Goal: Information Seeking & Learning: Check status

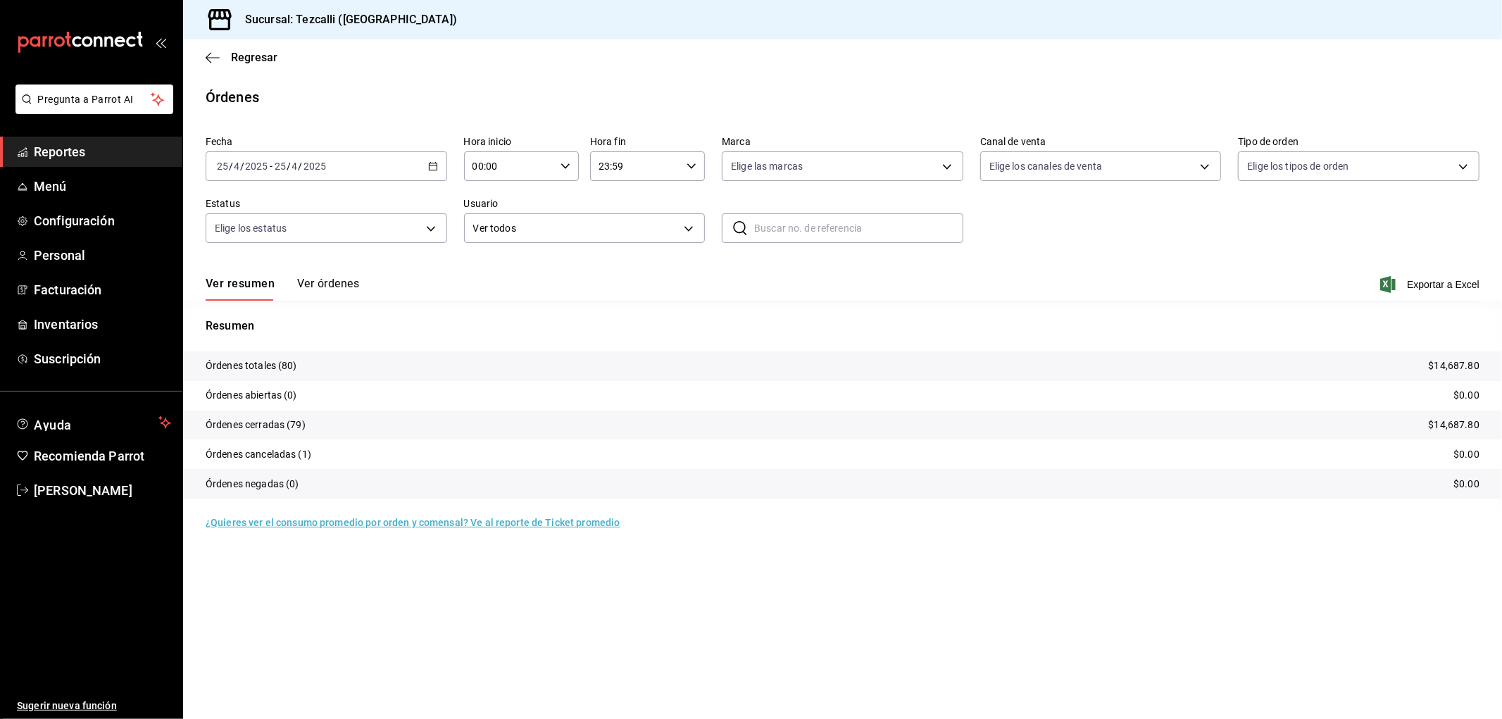
click at [319, 163] on input "2025" at bounding box center [315, 166] width 24 height 11
click at [275, 208] on span "Hoy" at bounding box center [272, 208] width 109 height 15
click at [79, 153] on span "Reportes" at bounding box center [102, 151] width 137 height 19
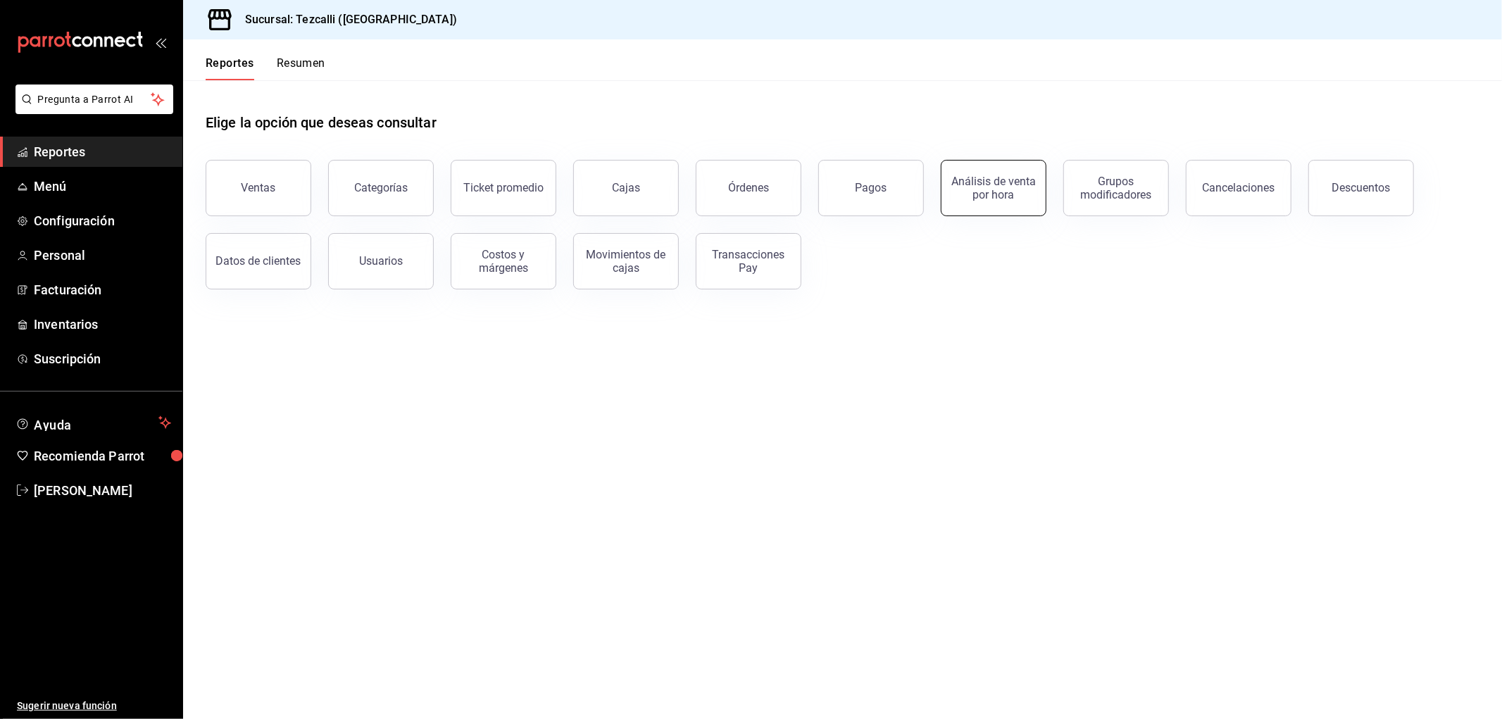
click at [1018, 201] on button "Análisis de venta por hora" at bounding box center [994, 188] width 106 height 56
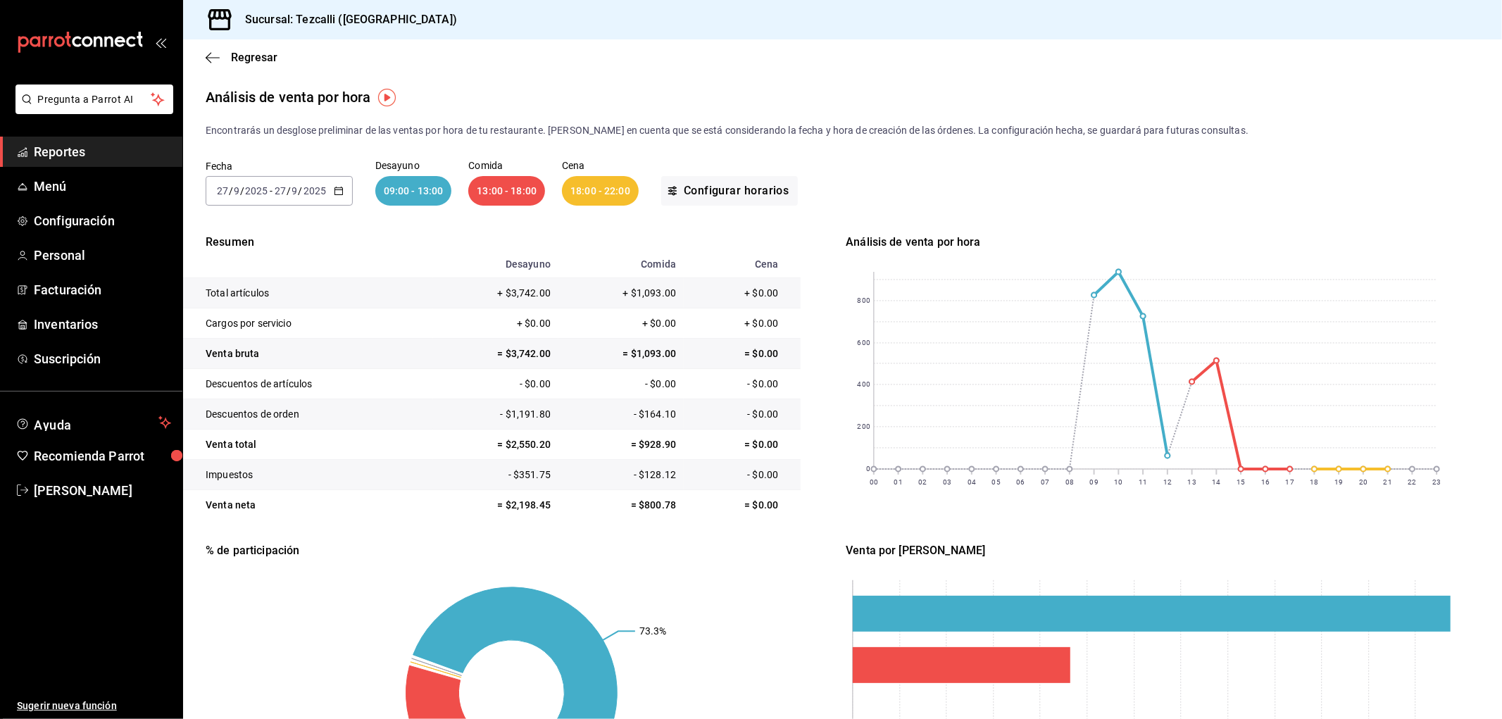
click at [414, 191] on div "09:00 - 13:00" at bounding box center [413, 191] width 77 height 30
click at [327, 199] on div "2025-09-27 27 / 9 / 2025 - 2025-09-27 27 / 9 / 2025" at bounding box center [279, 191] width 147 height 30
click at [304, 401] on li "Rango de fechas" at bounding box center [272, 392] width 132 height 32
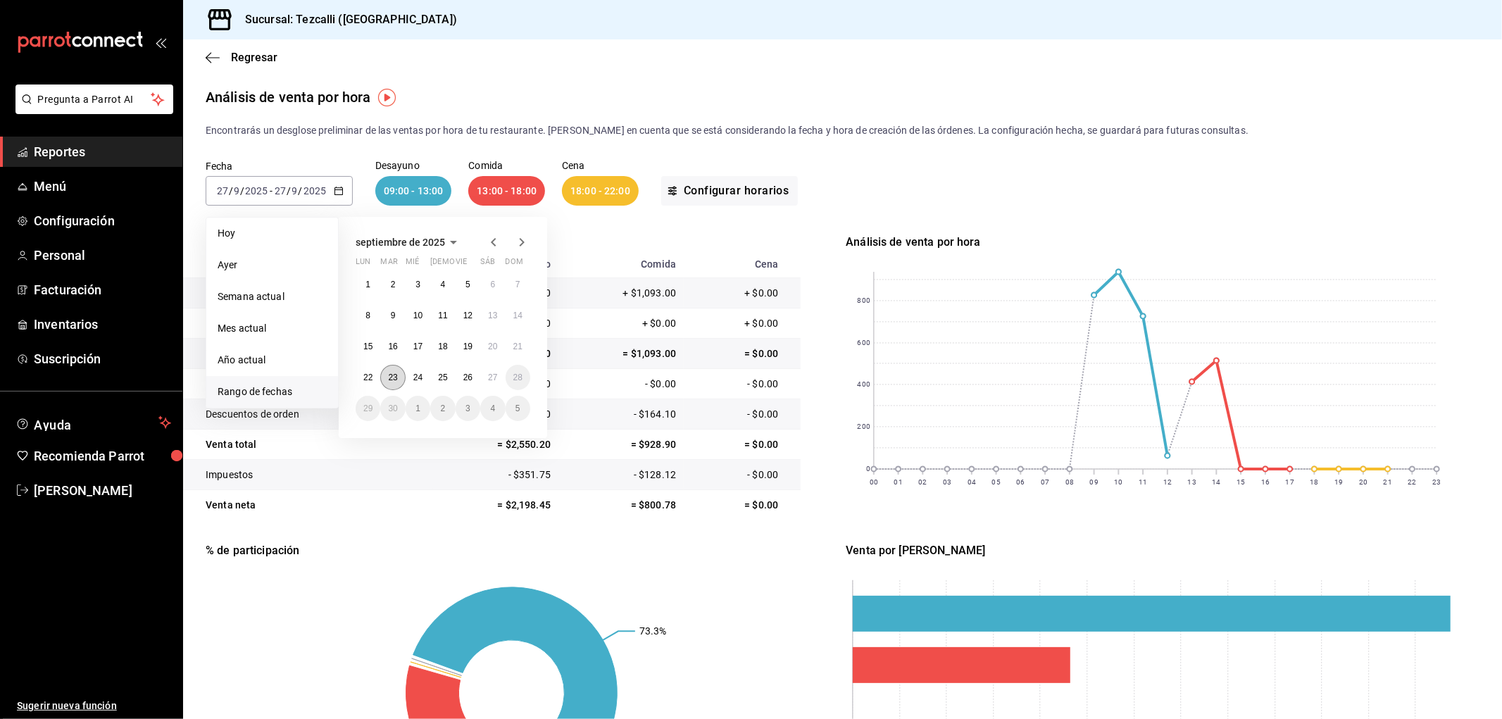
click at [398, 383] on button "23" at bounding box center [392, 377] width 25 height 25
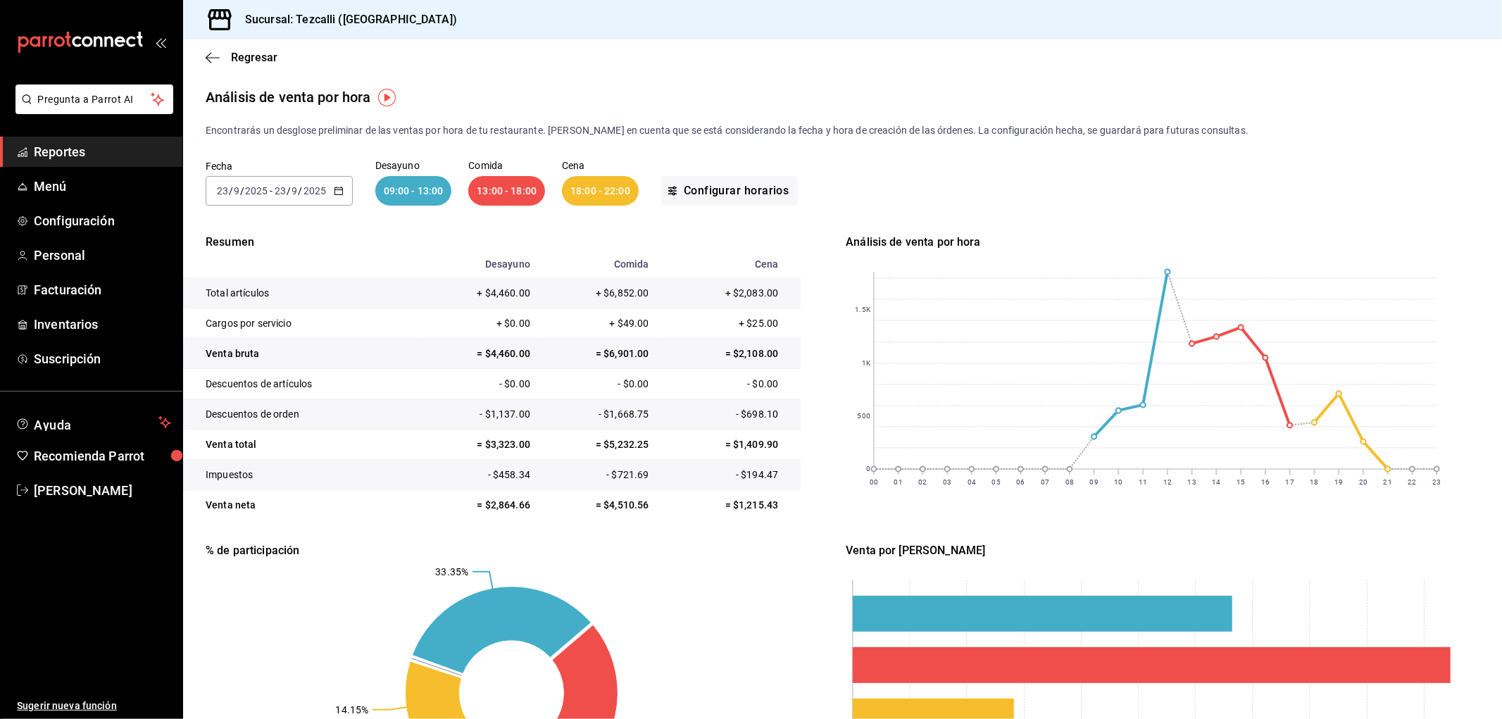
click at [328, 192] on div "2025-09-23 23 / 9 / 2025 - 2025-09-23 23 / 9 / 2025" at bounding box center [279, 191] width 147 height 30
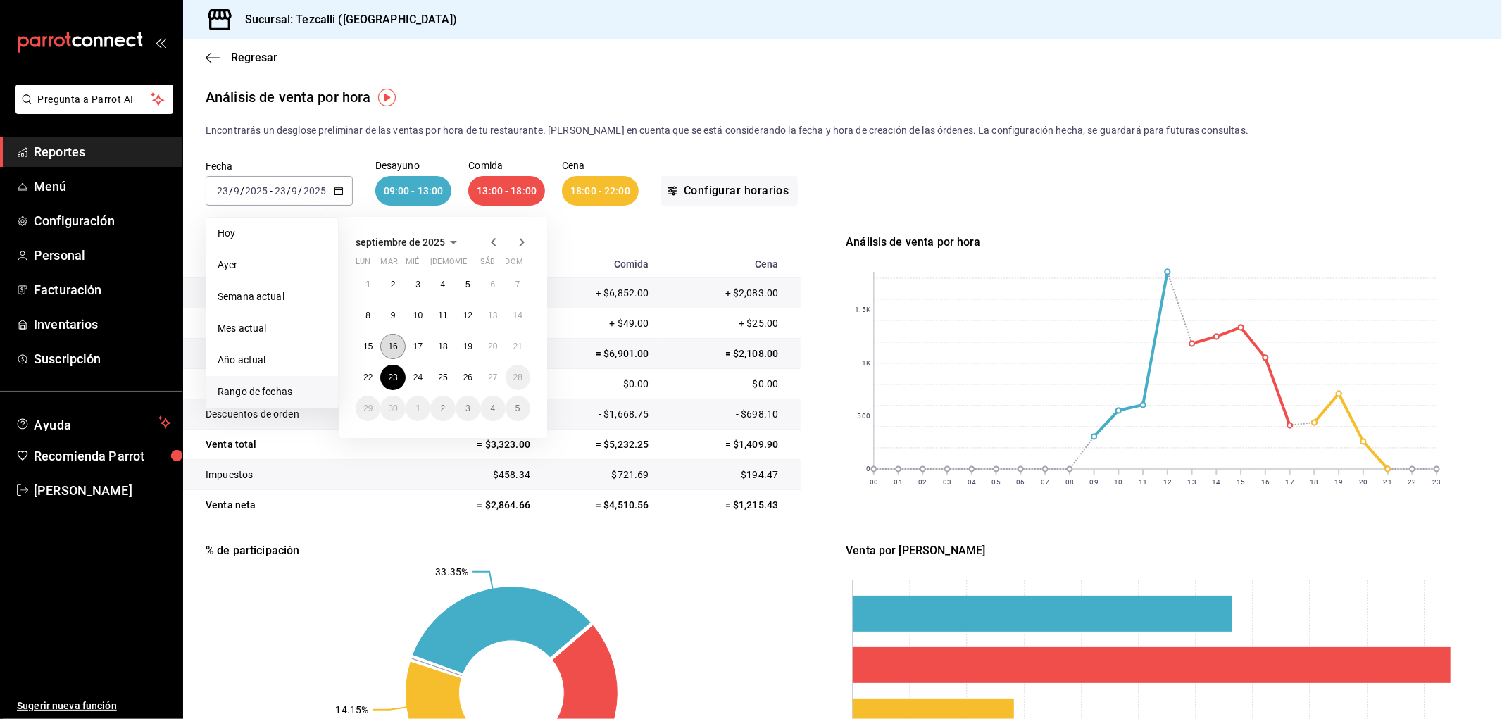
click at [392, 348] on abbr "16" at bounding box center [392, 347] width 9 height 10
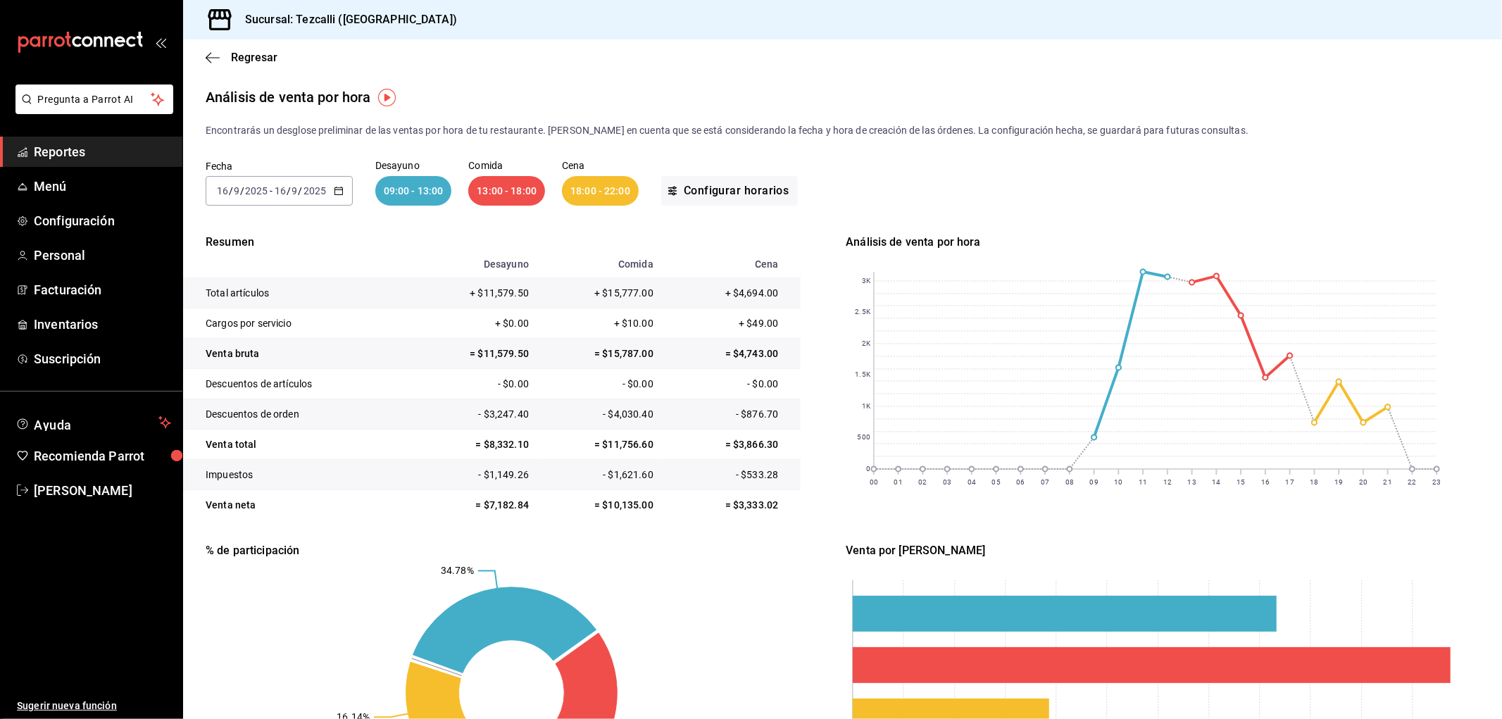
click at [285, 191] on input "16" at bounding box center [280, 190] width 13 height 11
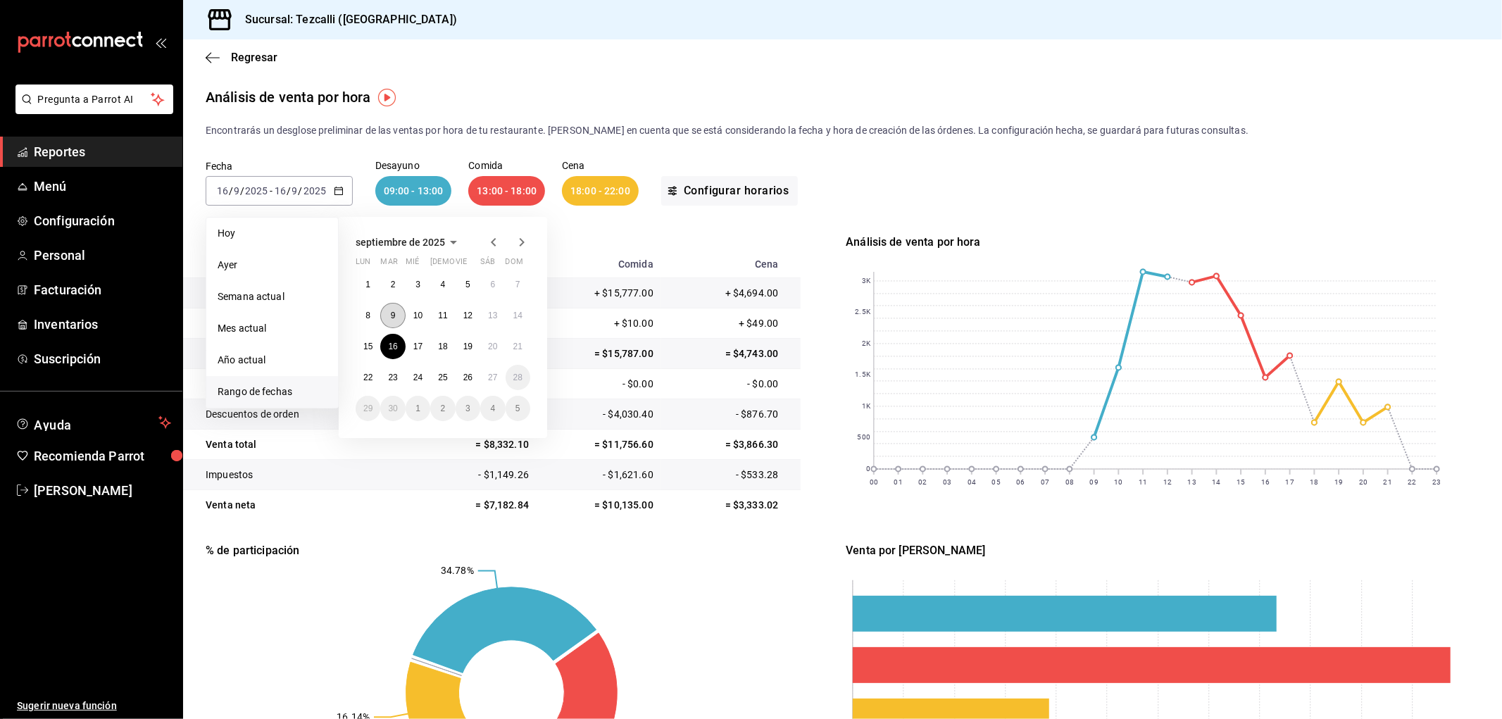
click at [392, 318] on abbr "9" at bounding box center [393, 316] width 5 height 10
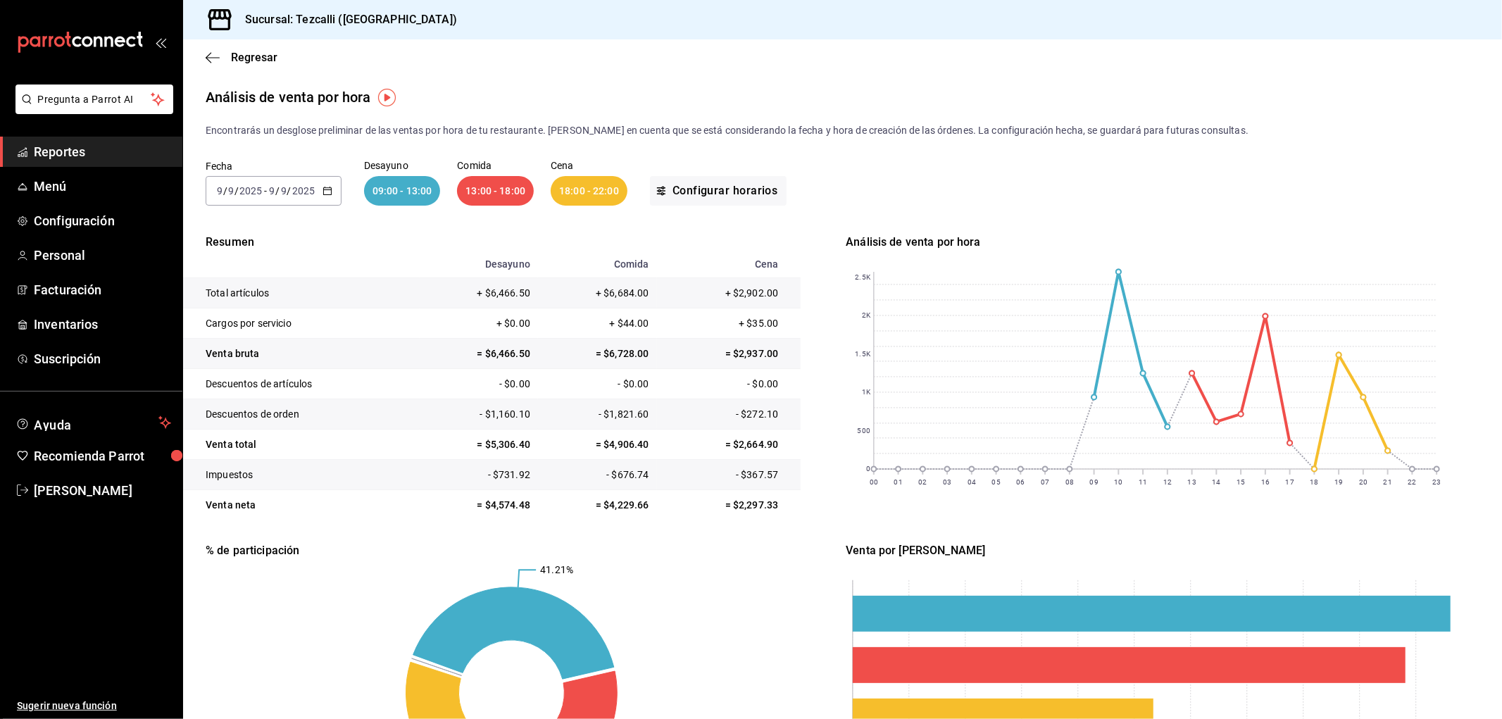
click at [299, 187] on input "2025" at bounding box center [304, 190] width 24 height 11
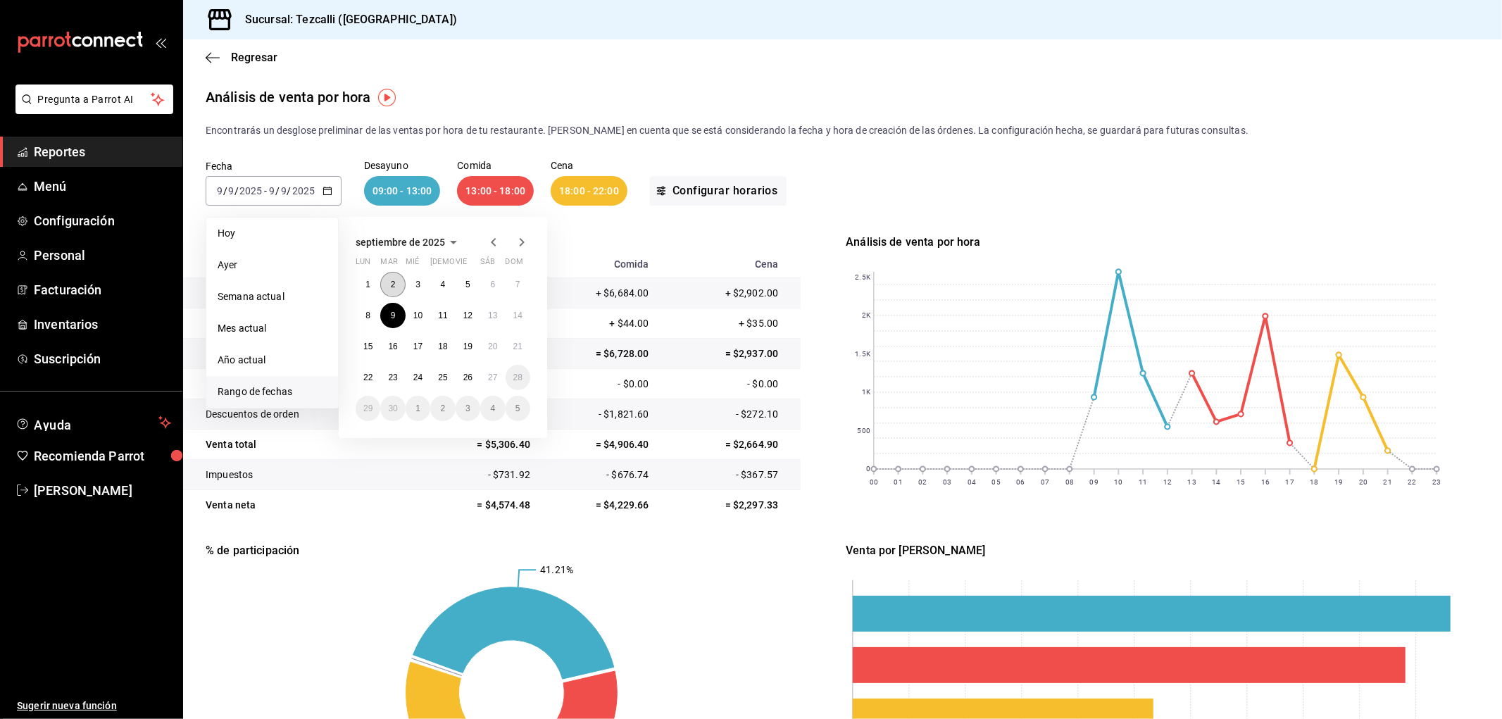
click at [391, 285] on abbr "2" at bounding box center [393, 285] width 5 height 10
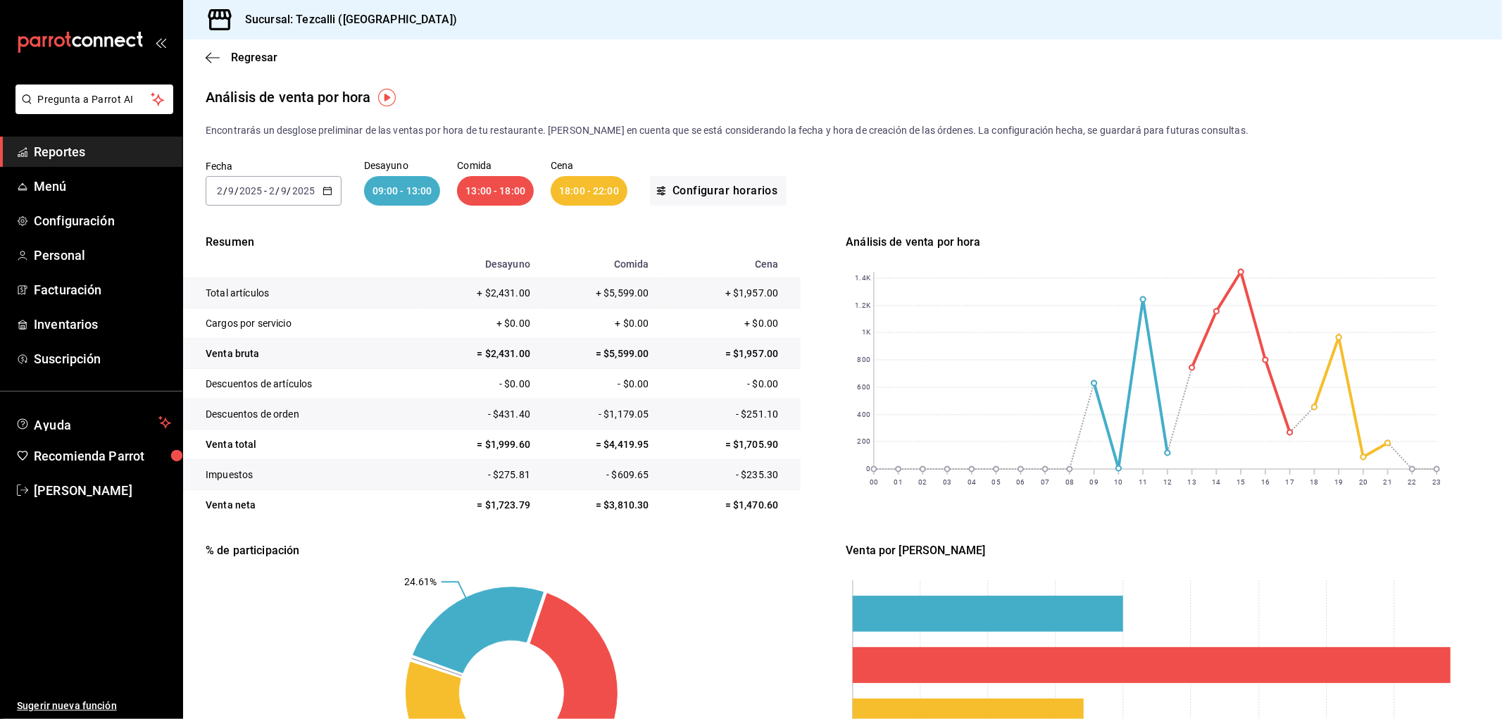
click at [301, 192] on input "2025" at bounding box center [304, 190] width 24 height 11
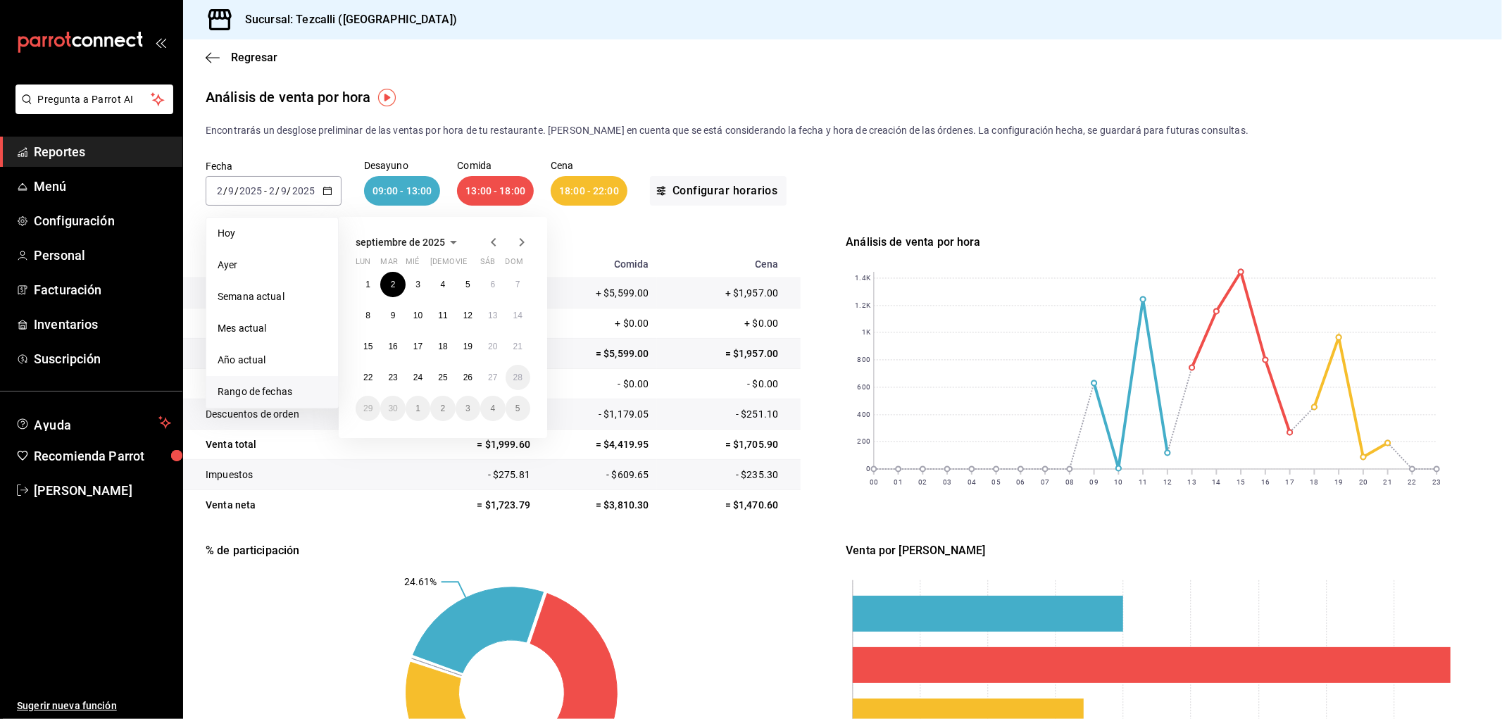
click at [496, 242] on icon "button" at bounding box center [493, 242] width 17 height 17
click at [390, 412] on abbr "26" at bounding box center [392, 409] width 9 height 10
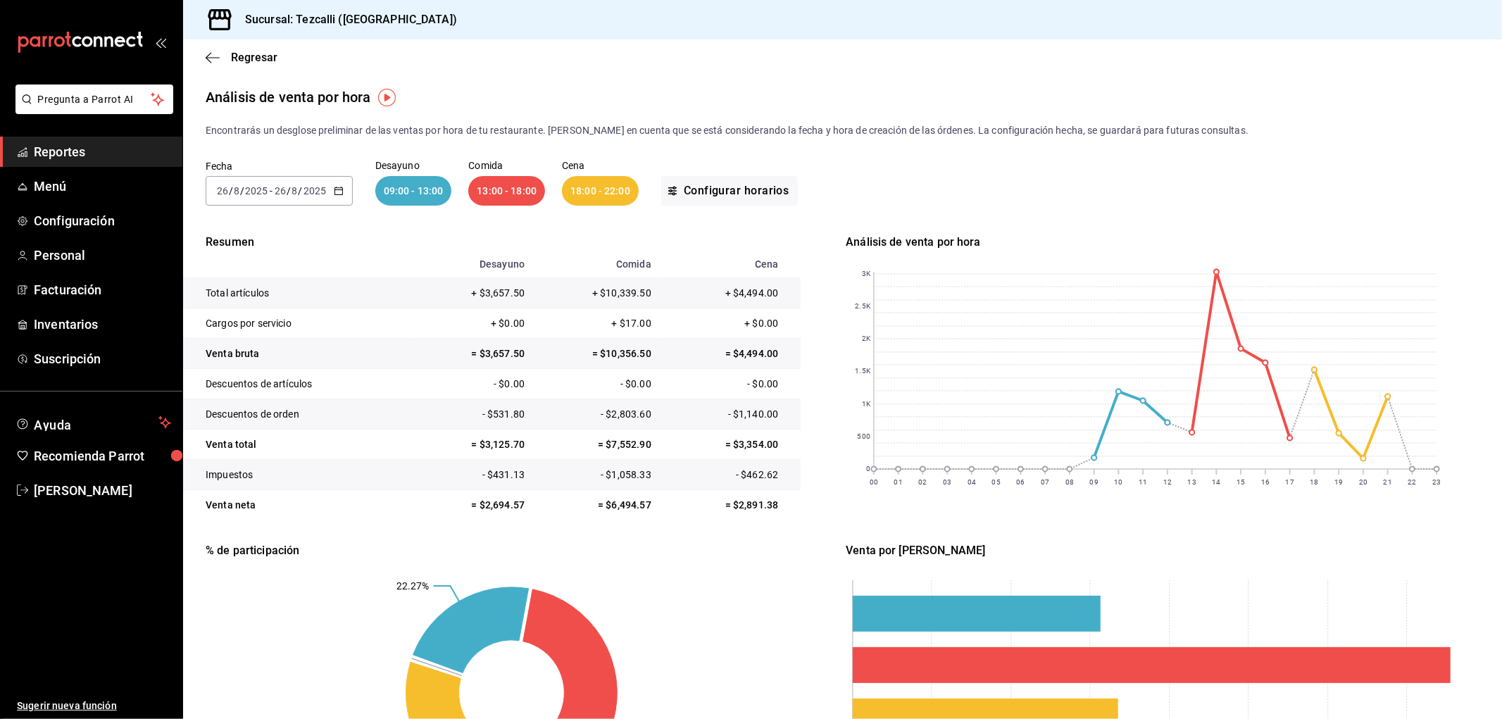
click at [306, 180] on div "2025-08-26 26 / 8 / 2025 - 2025-08-26 26 / 8 / 2025" at bounding box center [279, 191] width 147 height 30
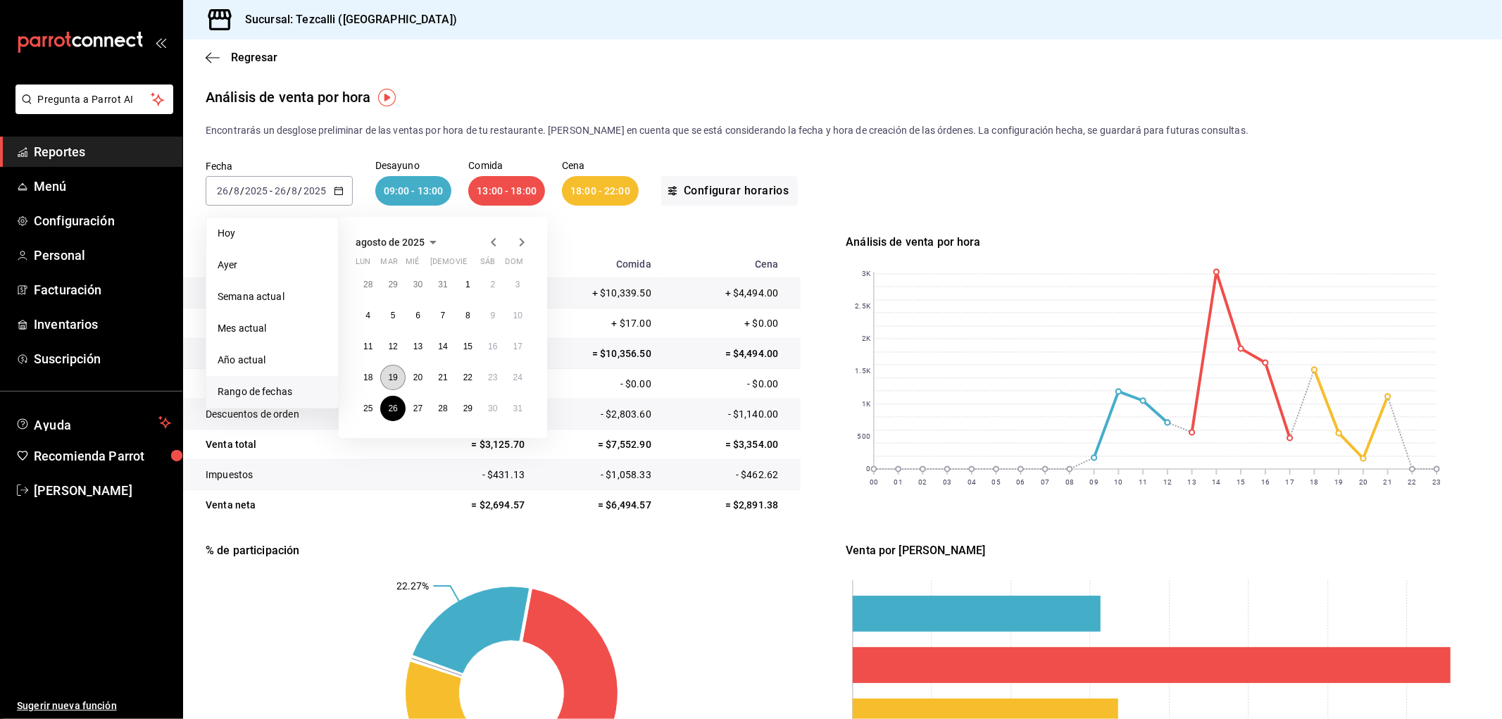
click at [396, 370] on button "19" at bounding box center [392, 377] width 25 height 25
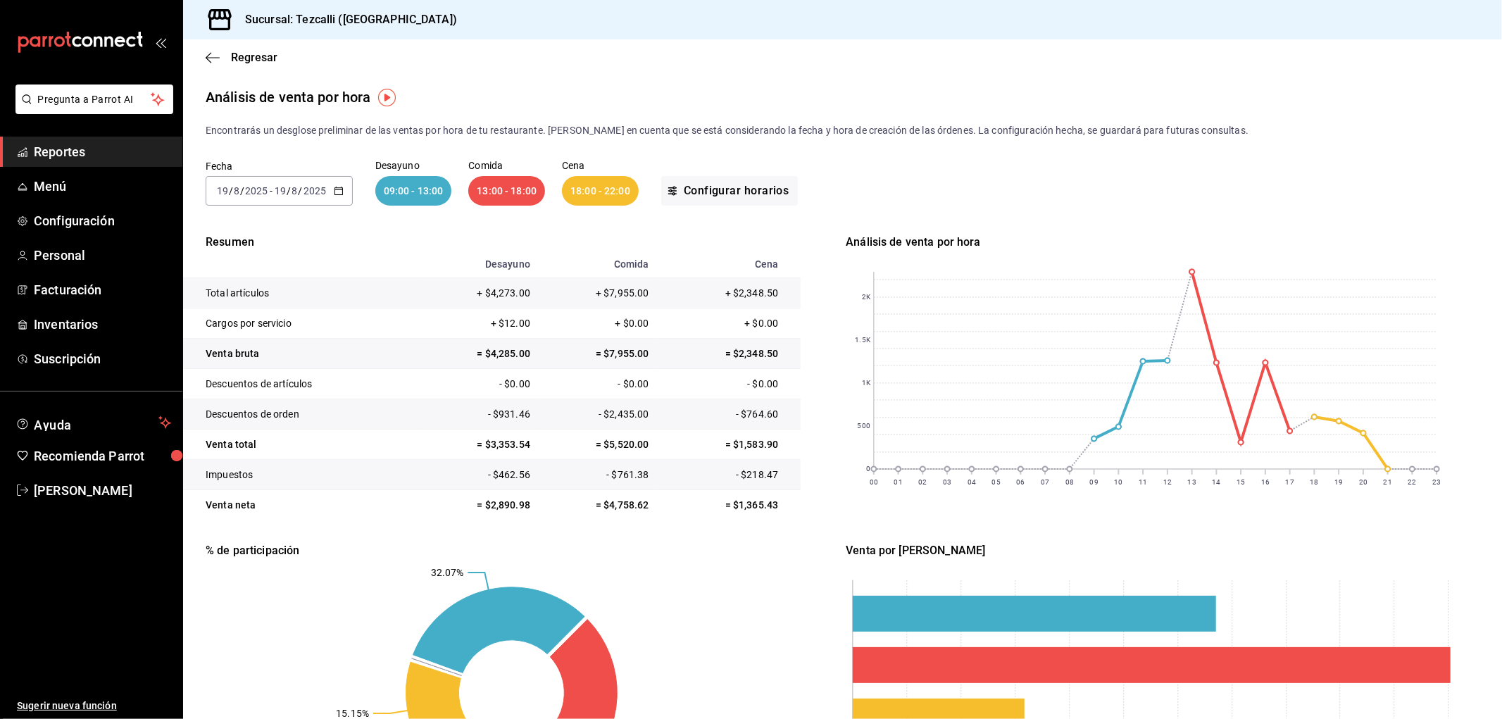
click at [330, 196] on div "2025-08-19 19 / 8 / 2025 - 2025-08-19 19 / 8 / 2025" at bounding box center [279, 191] width 147 height 30
click at [347, 163] on label "Fecha" at bounding box center [279, 167] width 147 height 10
click at [343, 184] on div "2025-08-19 19 / 8 / 2025 - 2025-08-19 19 / 8 / 2025" at bounding box center [279, 191] width 147 height 30
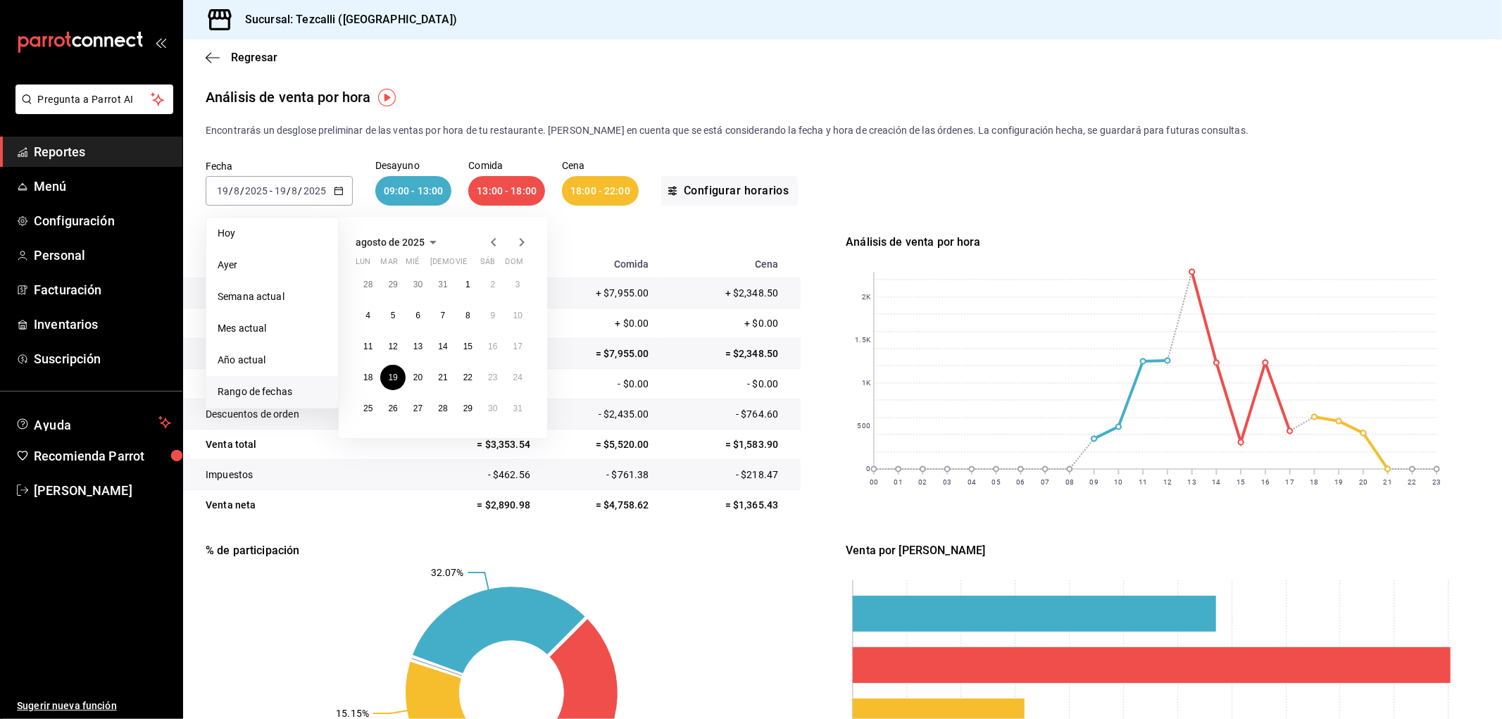
click at [527, 241] on icon "button" at bounding box center [521, 242] width 17 height 17
click at [396, 316] on button "9" at bounding box center [392, 315] width 25 height 25
click at [368, 197] on div "Fecha 2025-08-19 19 / 8 / 2025 - 2025-08-19 19 / 8 / 2025 Hoy Ayer Semana actua…" at bounding box center [843, 183] width 1274 height 90
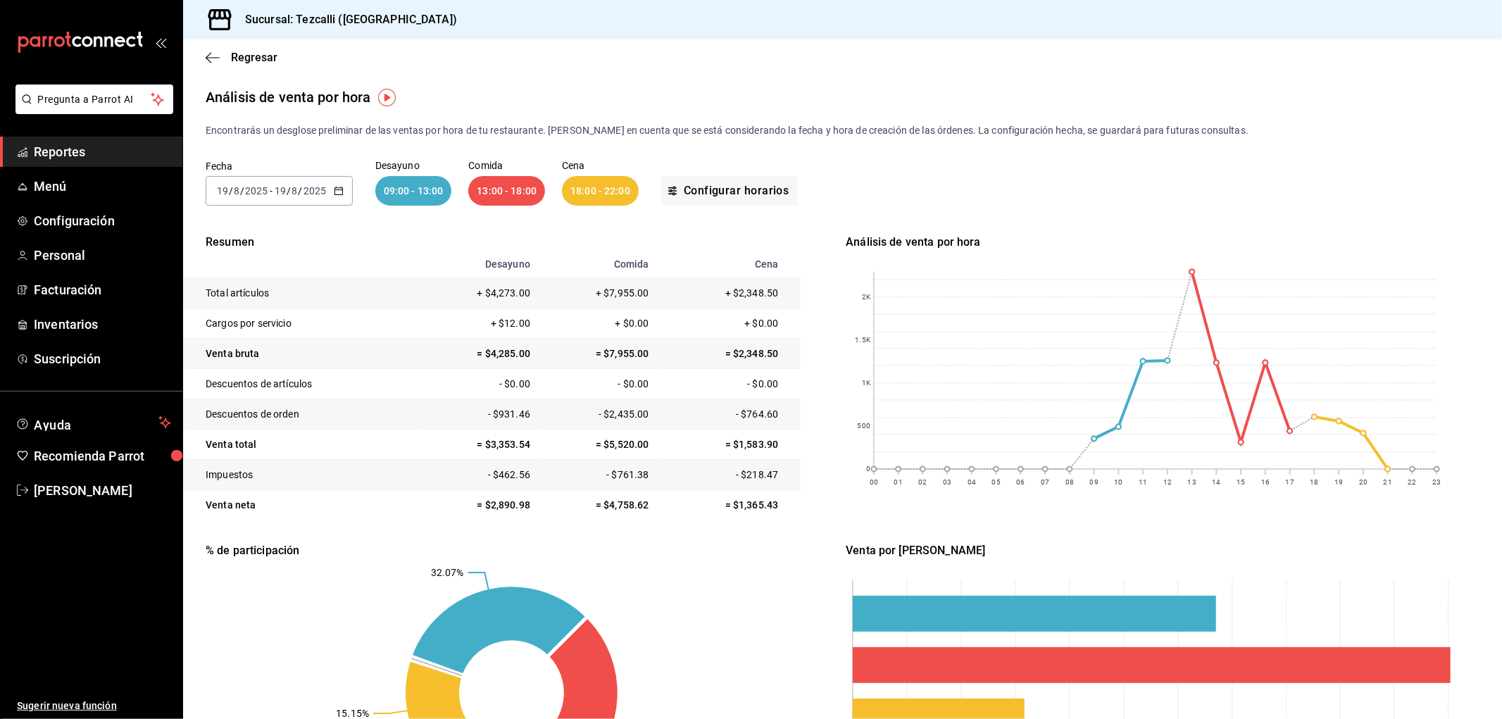
click at [331, 193] on div "2025-08-19 19 / 8 / 2025 - 2025-08-19 19 / 8 / 2025" at bounding box center [279, 191] width 147 height 30
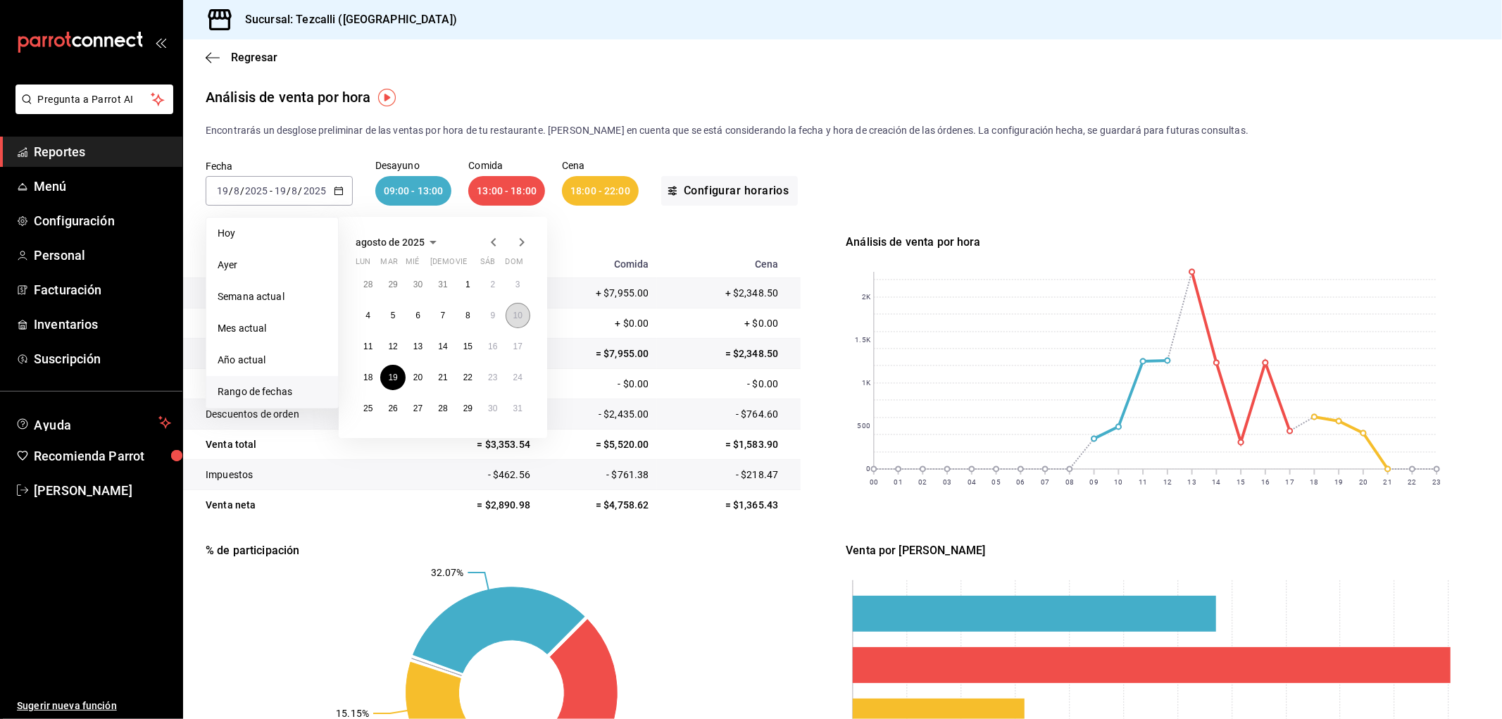
click at [518, 317] on abbr "10" at bounding box center [517, 316] width 9 height 10
click at [364, 282] on abbr "28" at bounding box center [367, 285] width 9 height 10
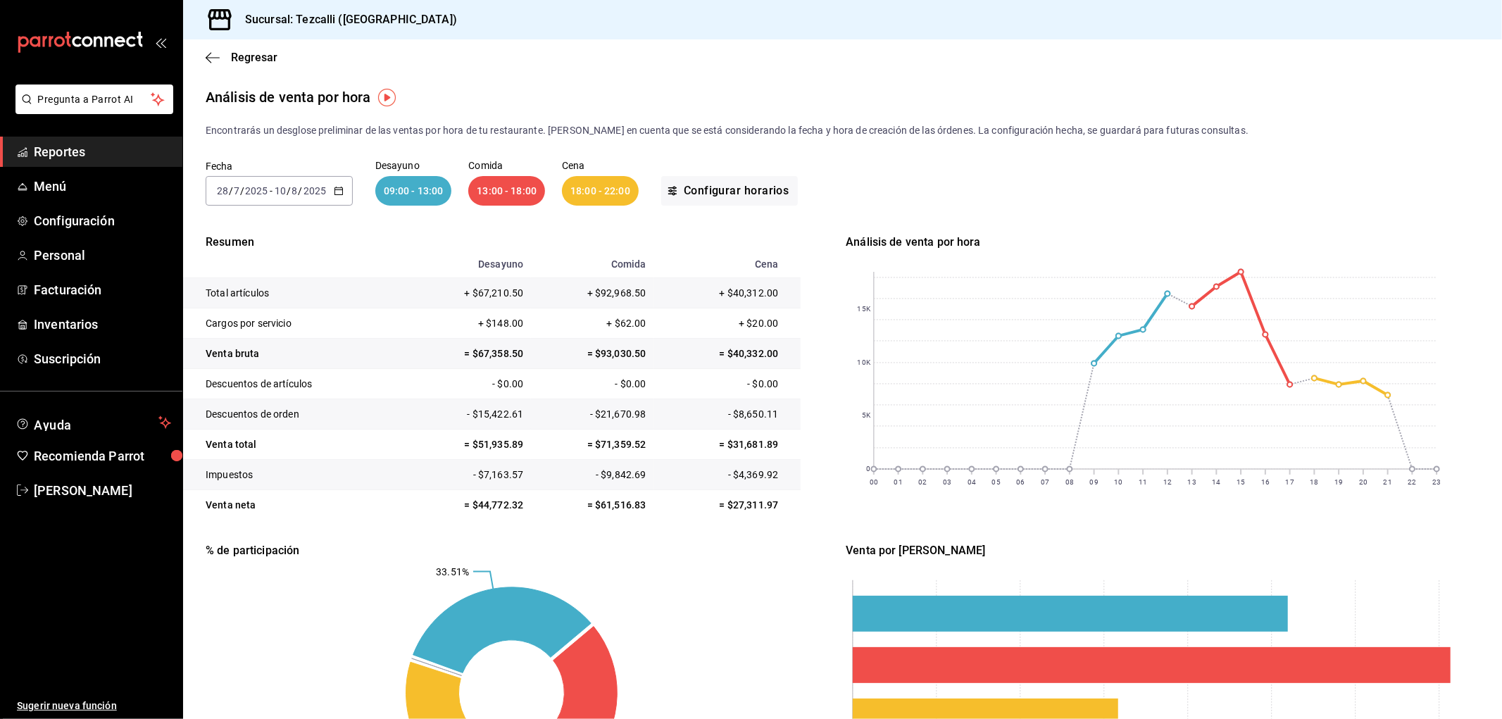
click at [335, 196] on icon "button" at bounding box center [339, 191] width 10 height 10
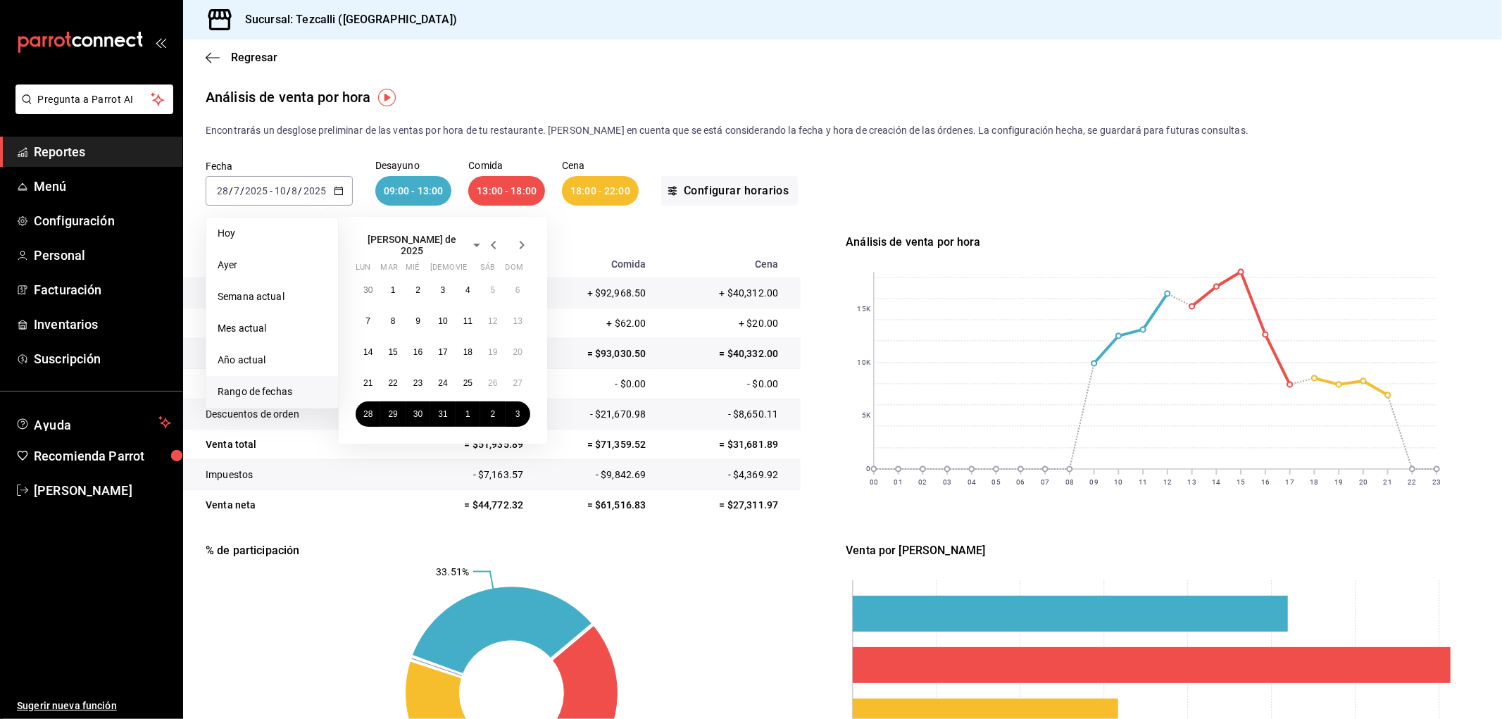
click at [525, 244] on icon "button" at bounding box center [521, 245] width 17 height 17
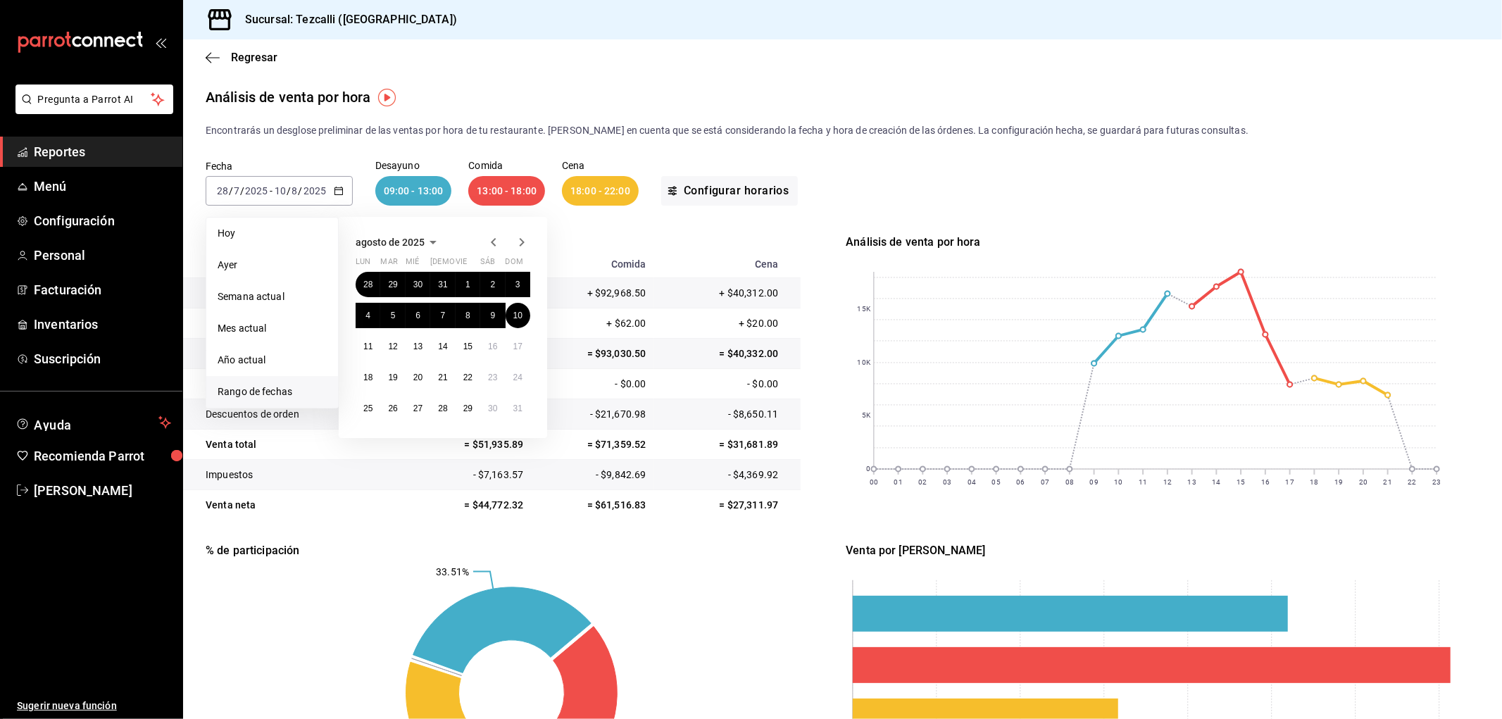
click at [525, 244] on icon "button" at bounding box center [521, 242] width 17 height 17
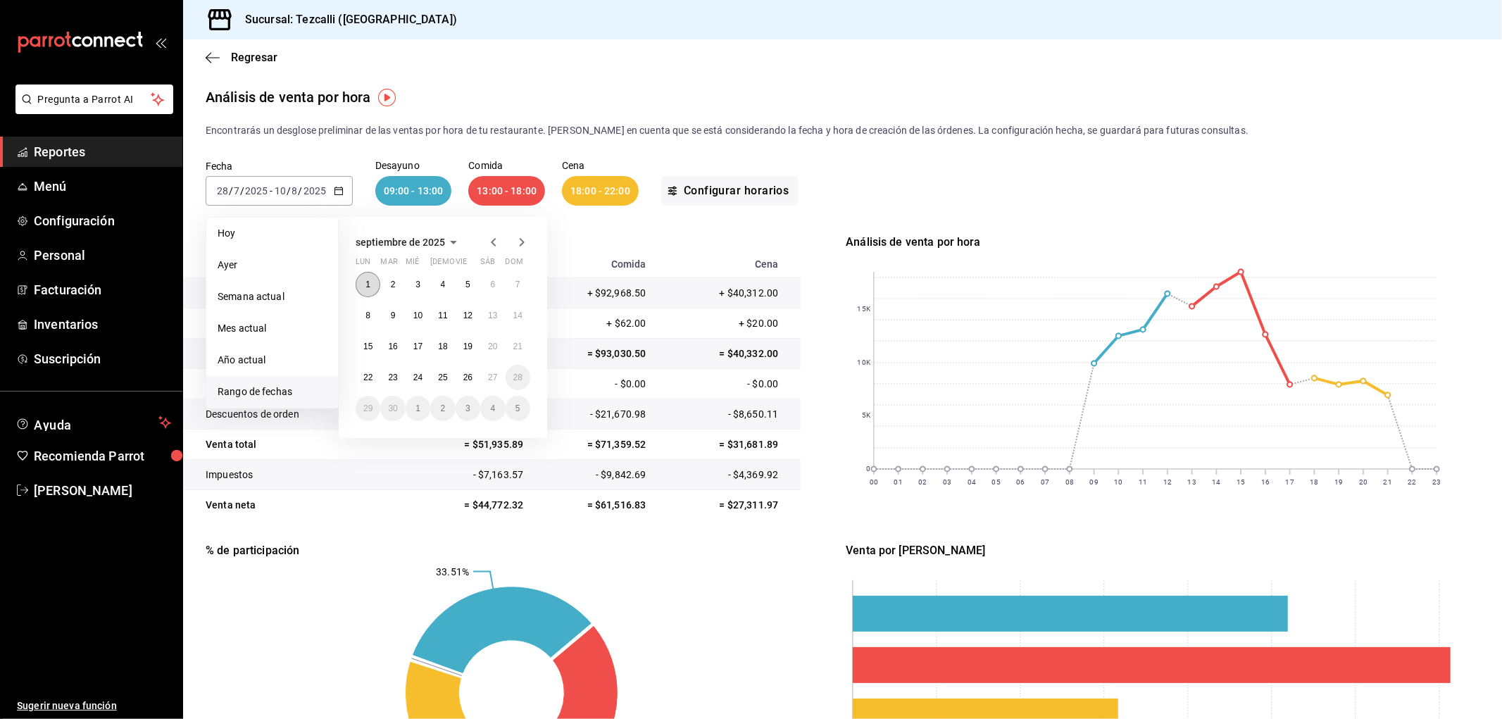
click at [377, 284] on button "1" at bounding box center [368, 284] width 25 height 25
click at [523, 322] on button "14" at bounding box center [518, 315] width 25 height 25
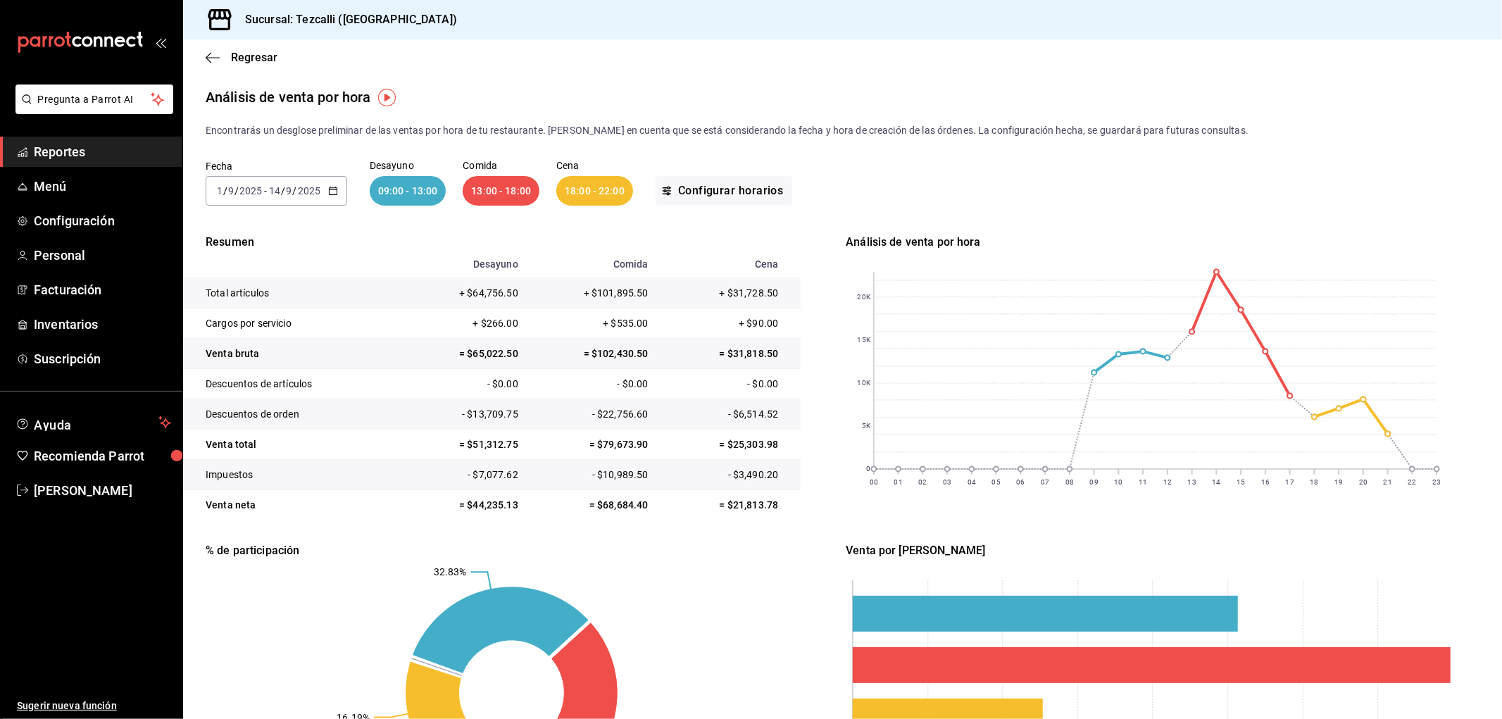
click at [325, 193] on div "2025-09-01 1 / 9 / 2025 - 2025-09-14 14 / 9 / 2025" at bounding box center [277, 191] width 142 height 30
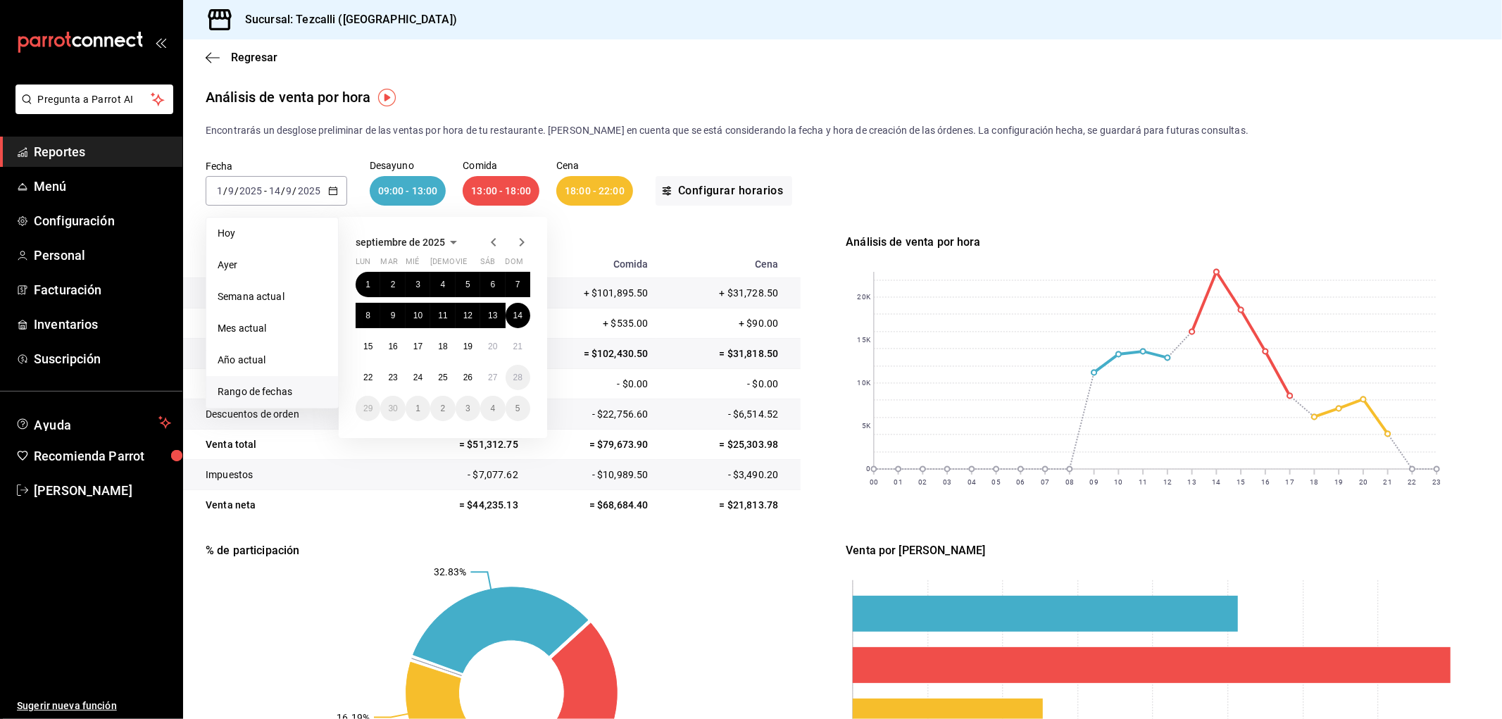
click at [497, 241] on icon "button" at bounding box center [493, 242] width 17 height 17
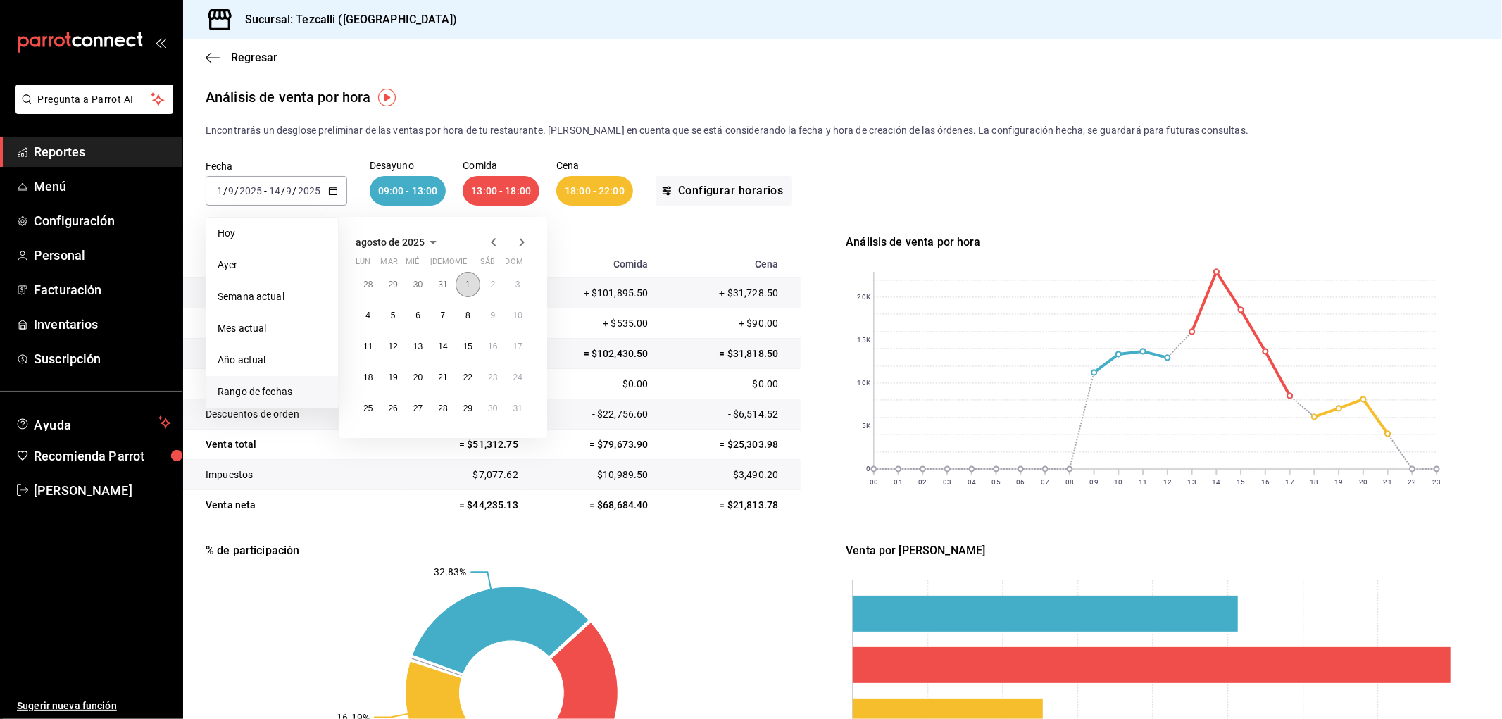
click at [475, 282] on button "1" at bounding box center [468, 284] width 25 height 25
click at [366, 278] on button "28" at bounding box center [368, 284] width 25 height 25
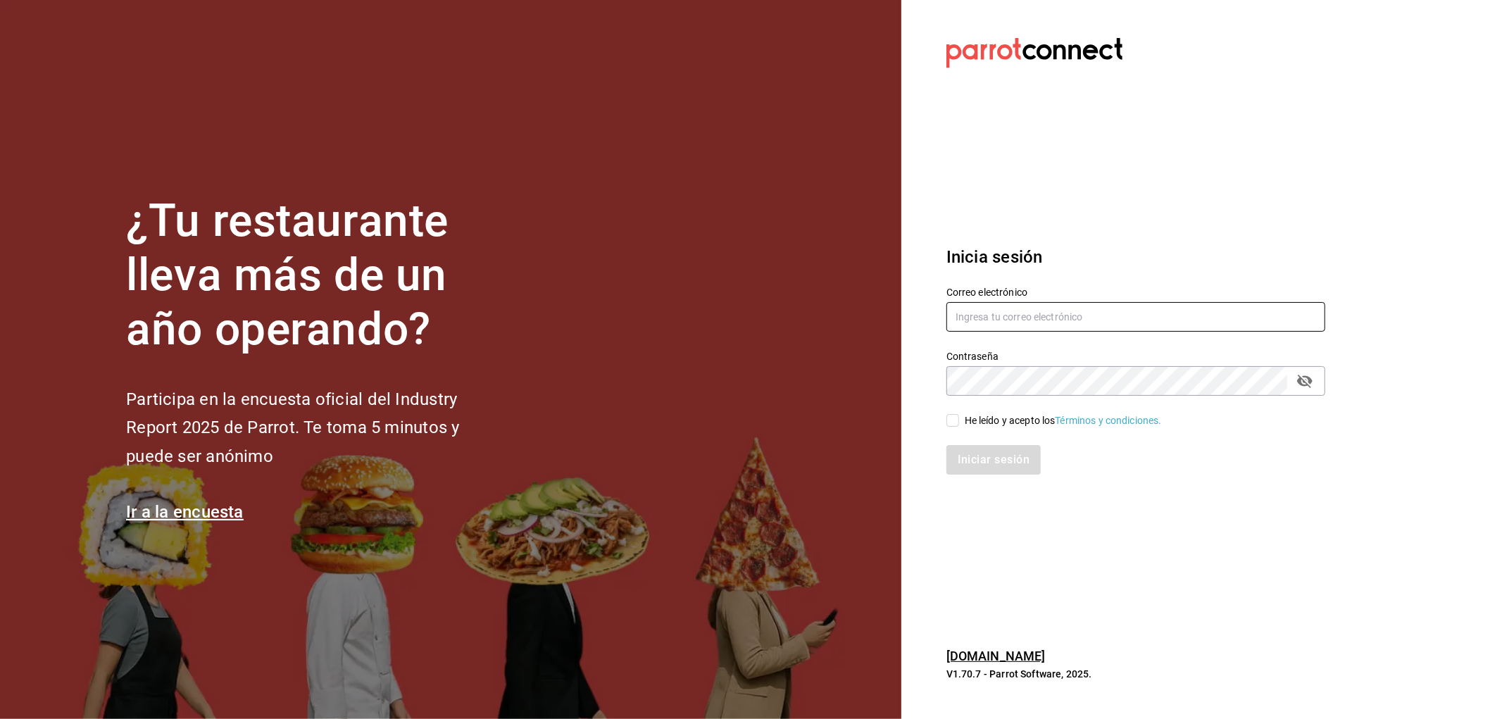
click at [1073, 324] on input "text" at bounding box center [1136, 317] width 379 height 30
type input "rafaed021@gmail.com"
click at [1023, 425] on div "He leído y acepto los Términos y condiciones." at bounding box center [1063, 420] width 197 height 15
click at [959, 425] on input "He leído y acepto los Términos y condiciones." at bounding box center [953, 420] width 13 height 13
checkbox input "true"
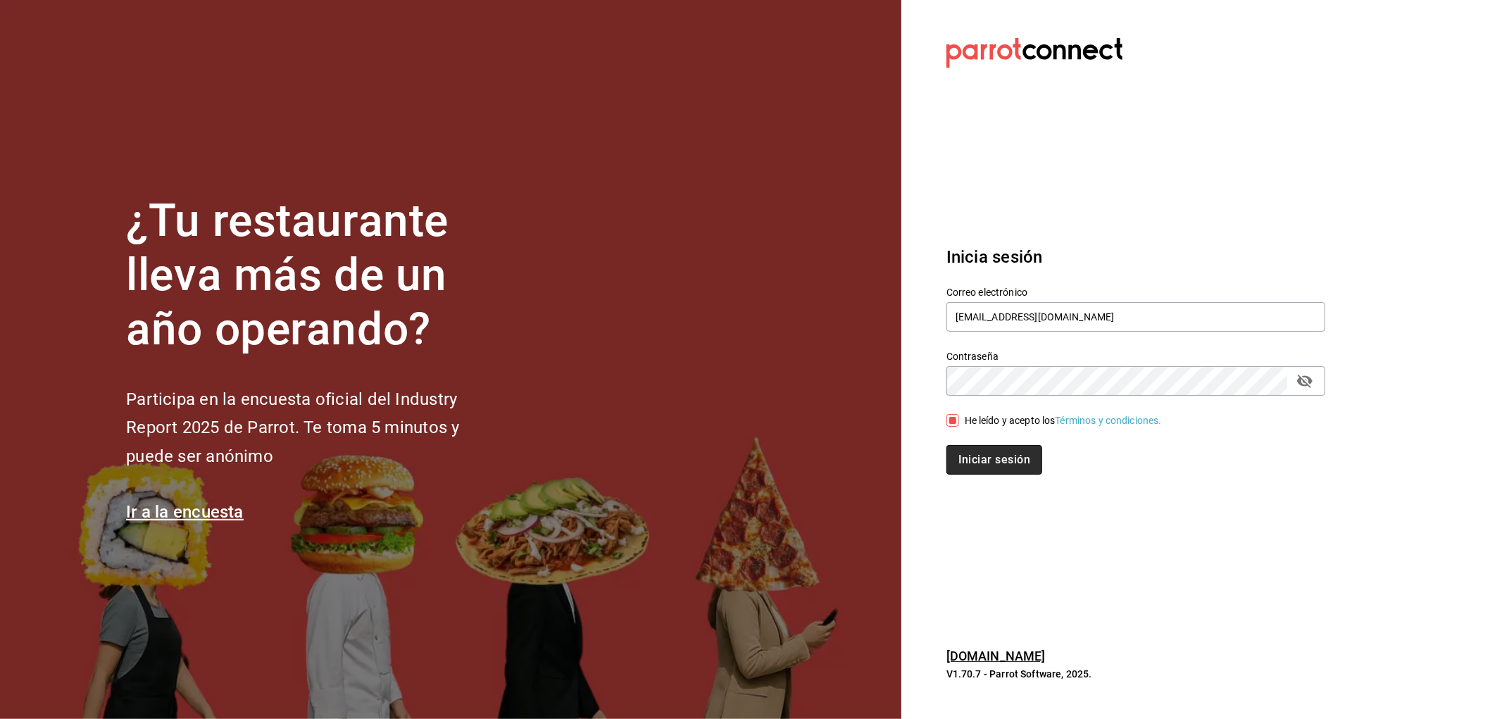
click at [1011, 452] on button "Iniciar sesión" at bounding box center [995, 460] width 96 height 30
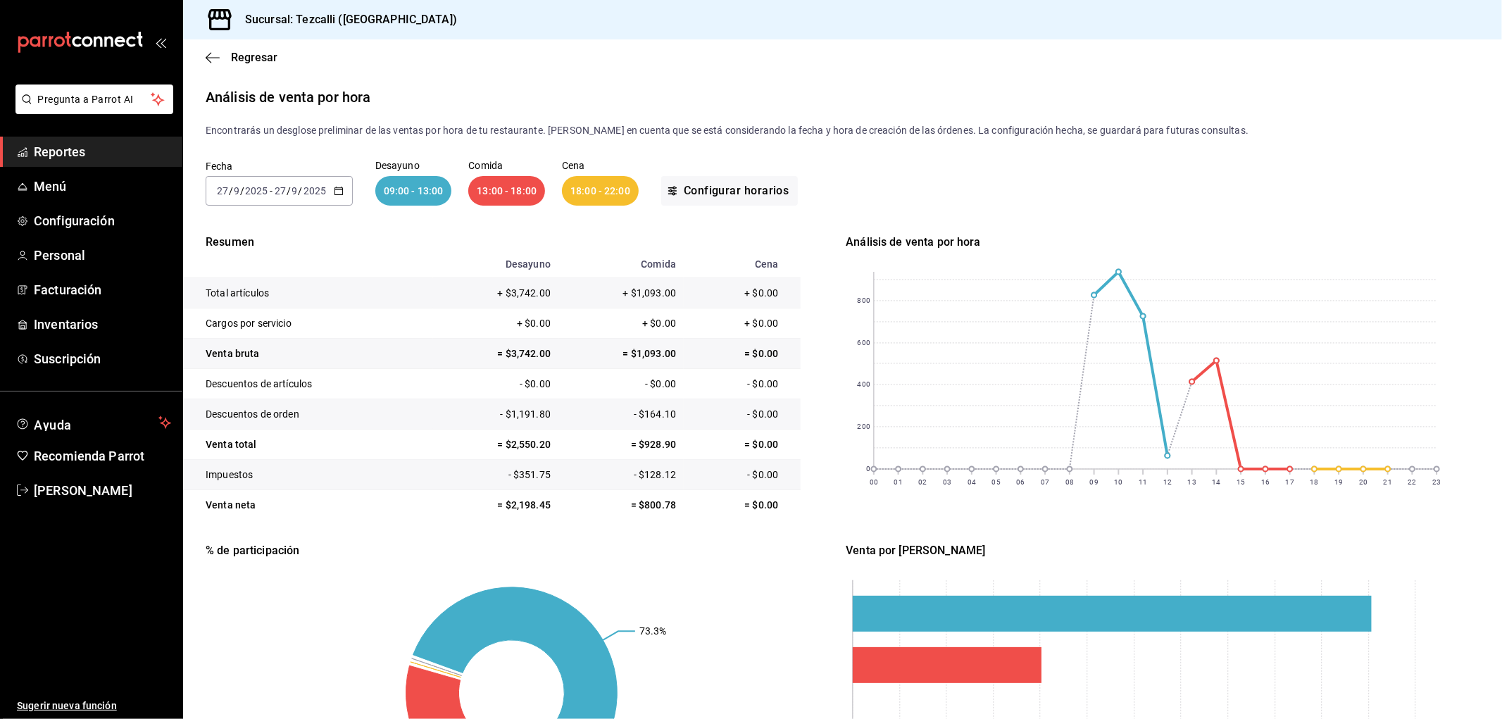
click at [299, 193] on span "/" at bounding box center [301, 190] width 4 height 11
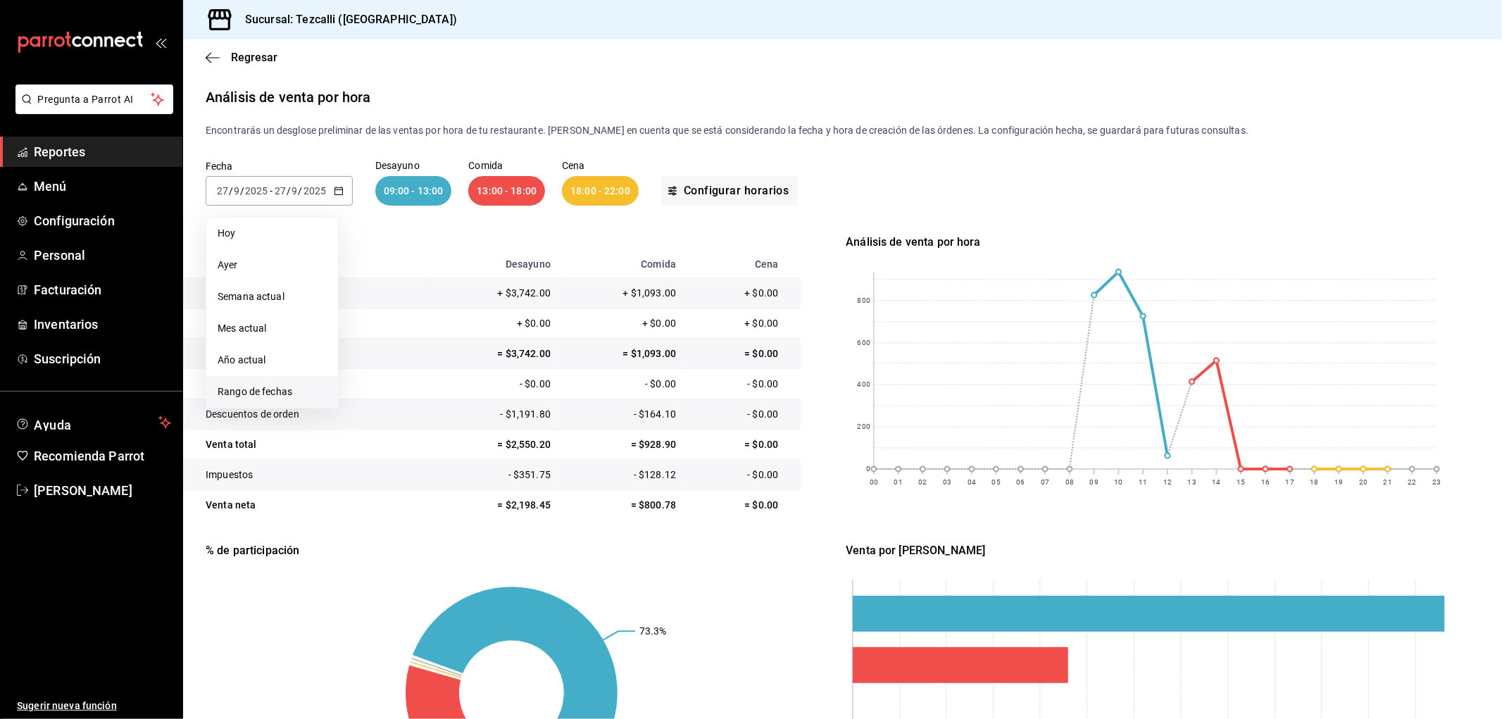
click at [299, 394] on span "Rango de fechas" at bounding box center [272, 392] width 109 height 15
click at [490, 240] on icon "button" at bounding box center [493, 242] width 17 height 17
click at [378, 284] on button "28" at bounding box center [368, 284] width 25 height 25
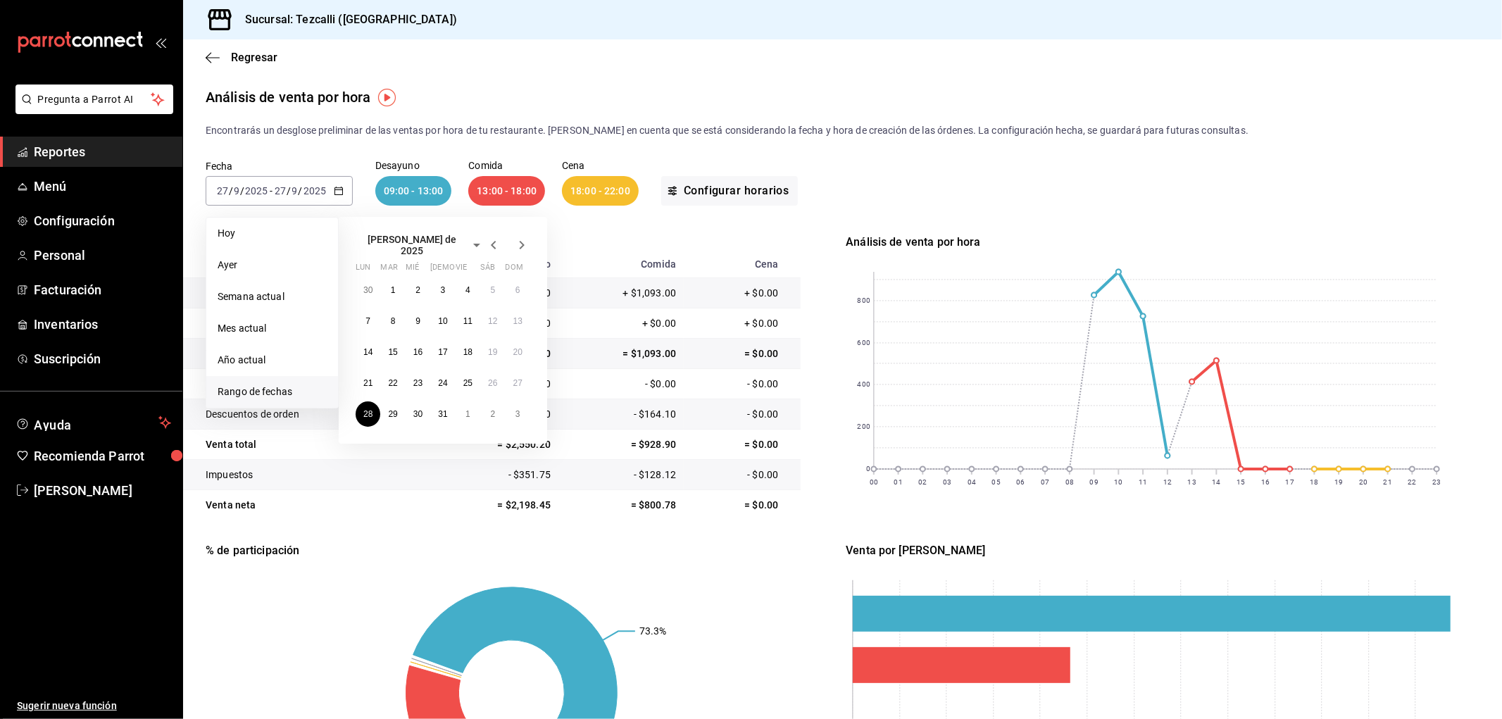
click at [522, 244] on icon "button" at bounding box center [522, 245] width 5 height 8
click at [525, 413] on button "31" at bounding box center [518, 408] width 25 height 25
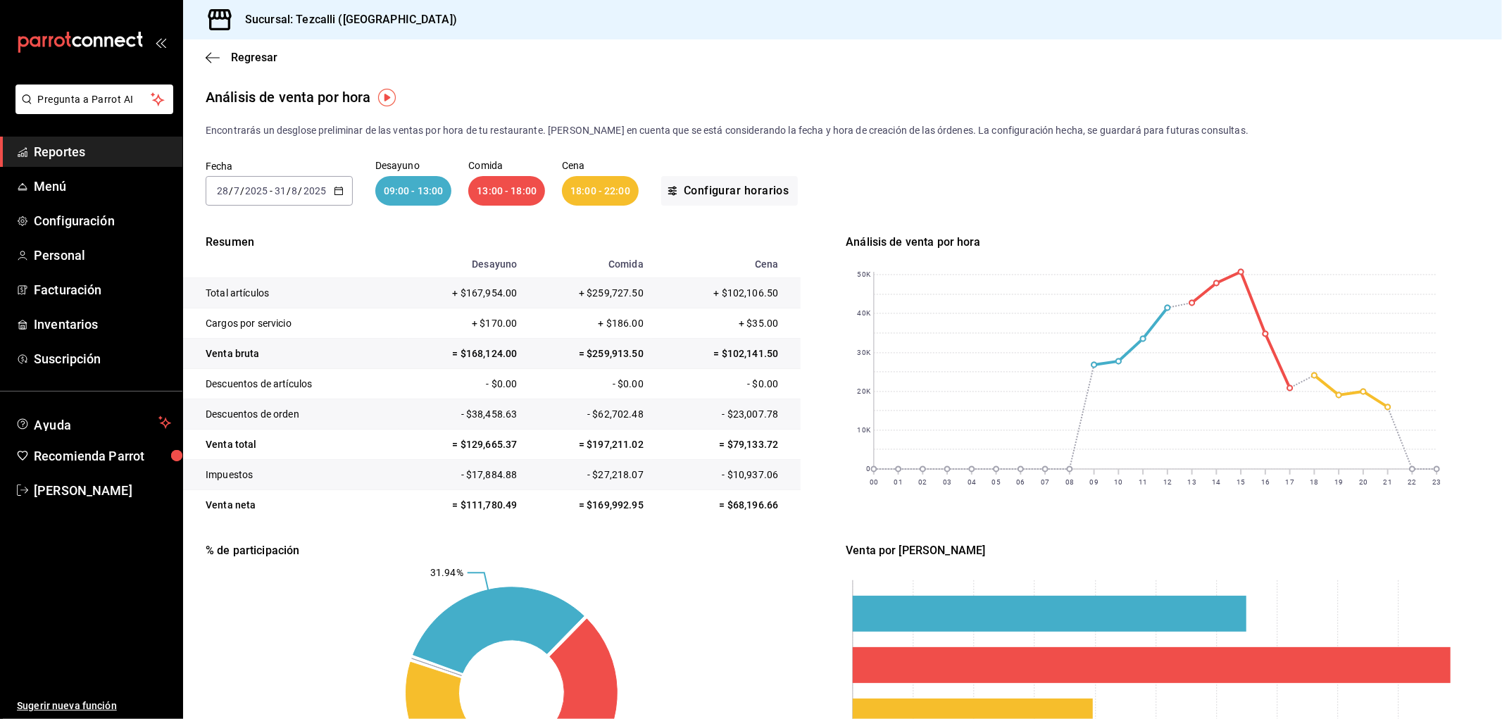
click at [320, 178] on div "[DATE] [DATE] - [DATE] [DATE]" at bounding box center [279, 191] width 147 height 30
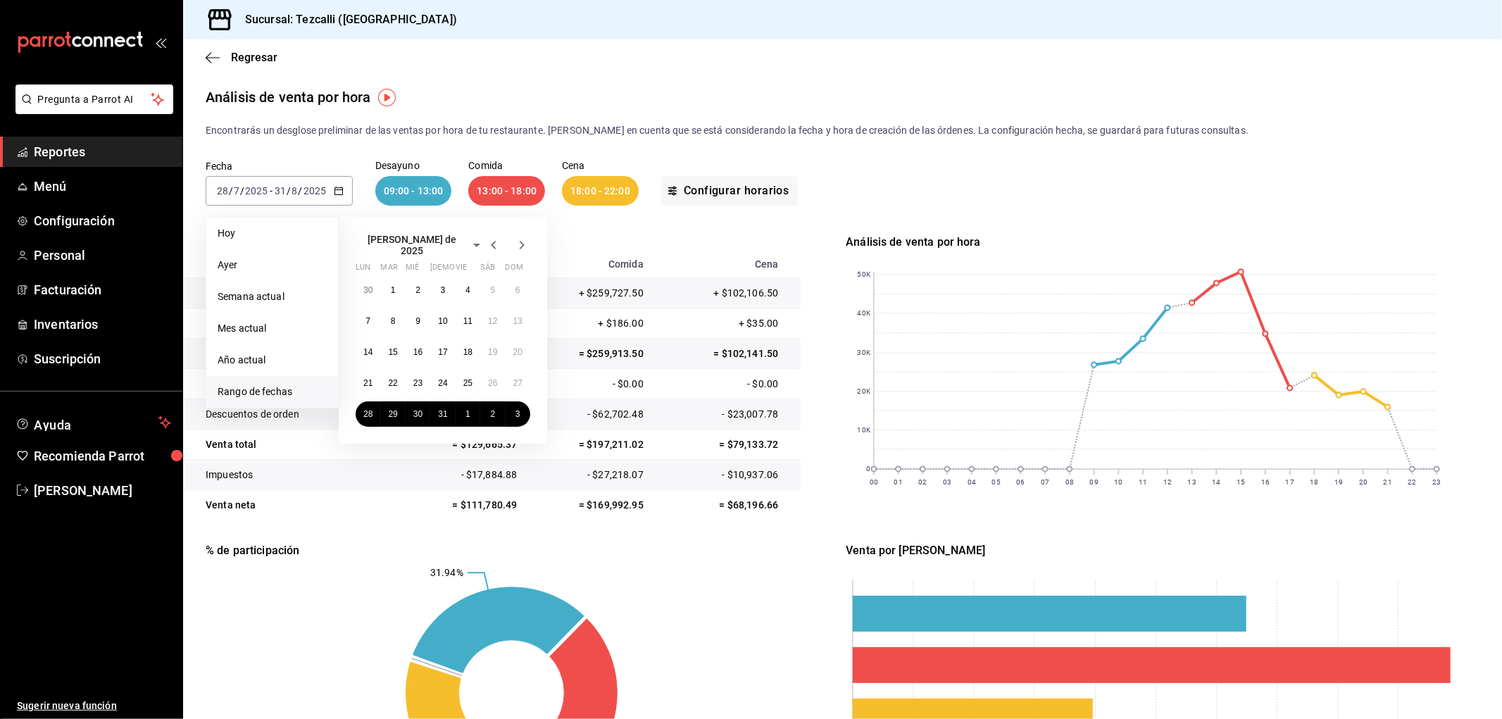
click at [519, 240] on icon "button" at bounding box center [521, 245] width 17 height 17
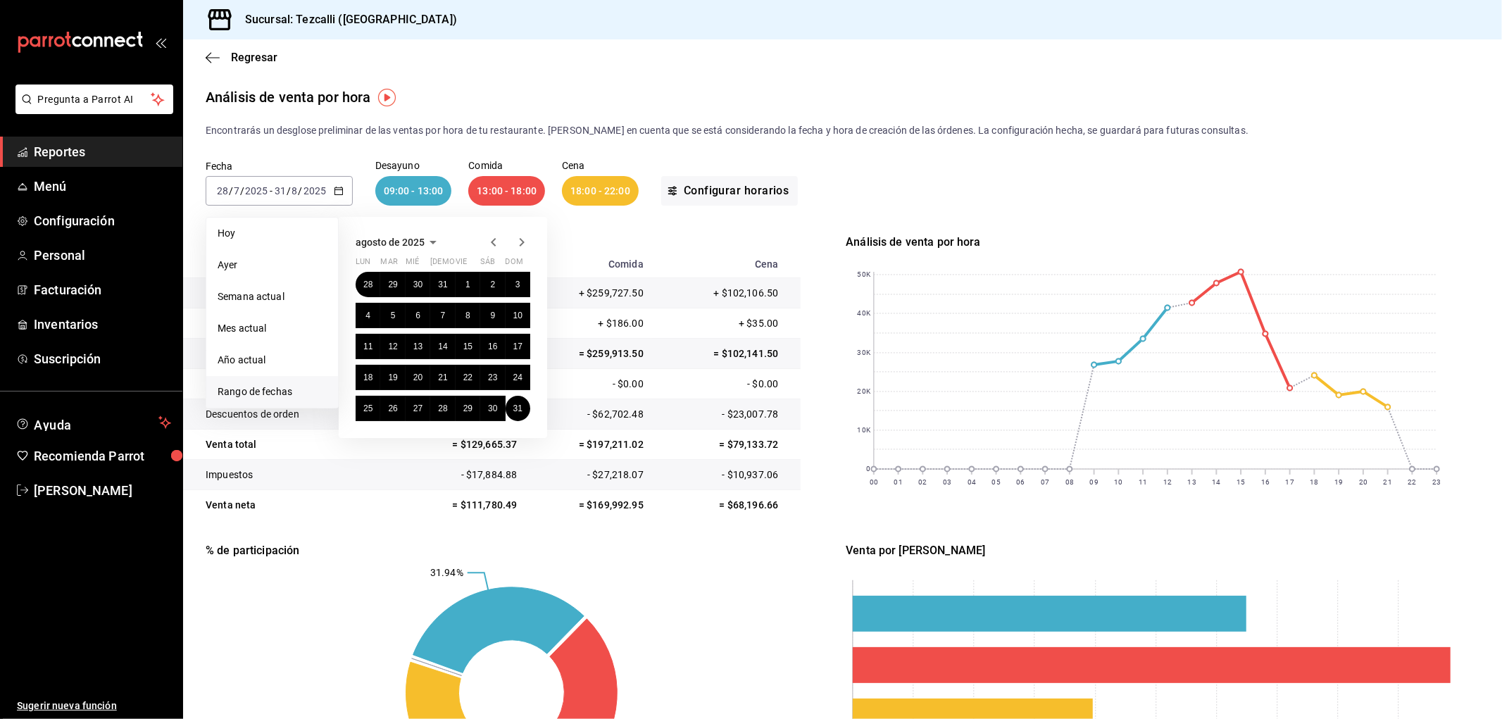
click at [519, 240] on icon "button" at bounding box center [521, 242] width 17 height 17
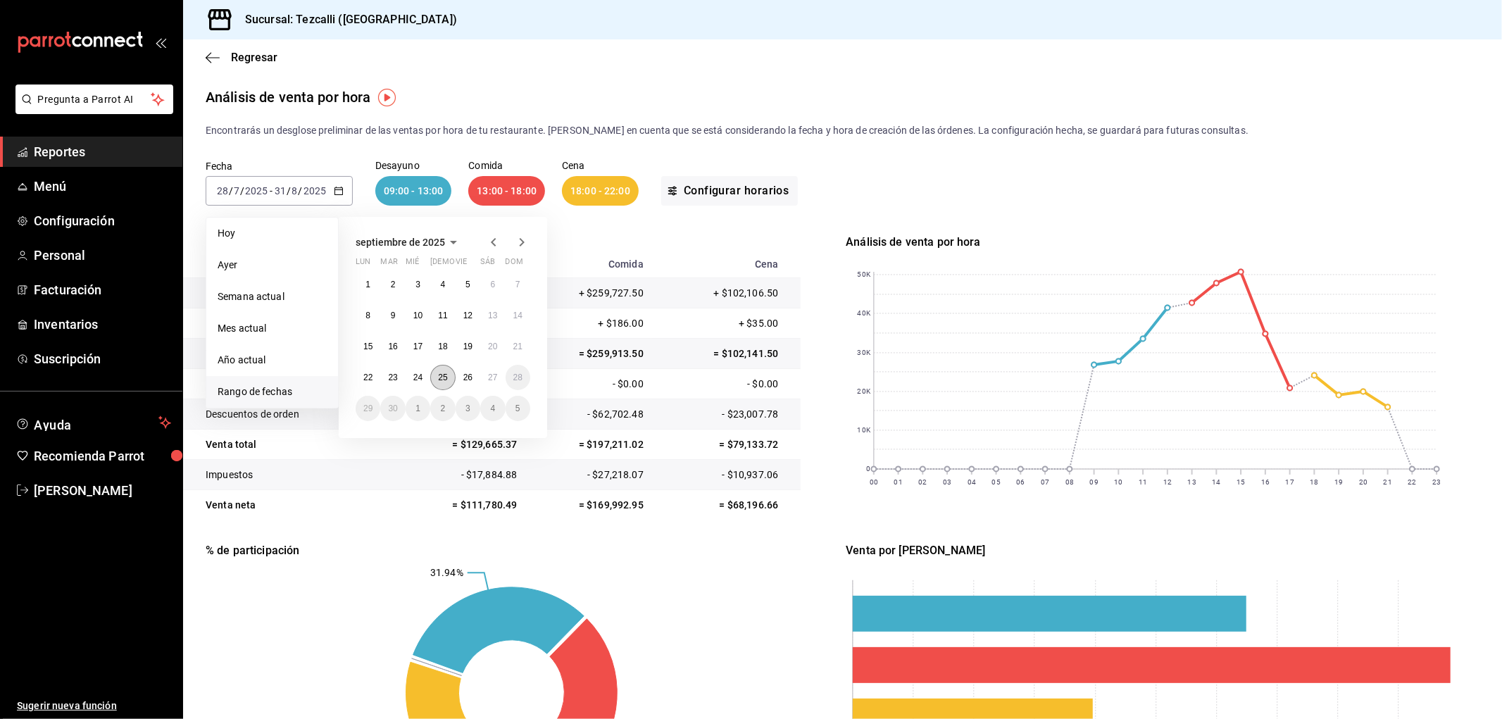
click at [447, 370] on button "25" at bounding box center [442, 377] width 25 height 25
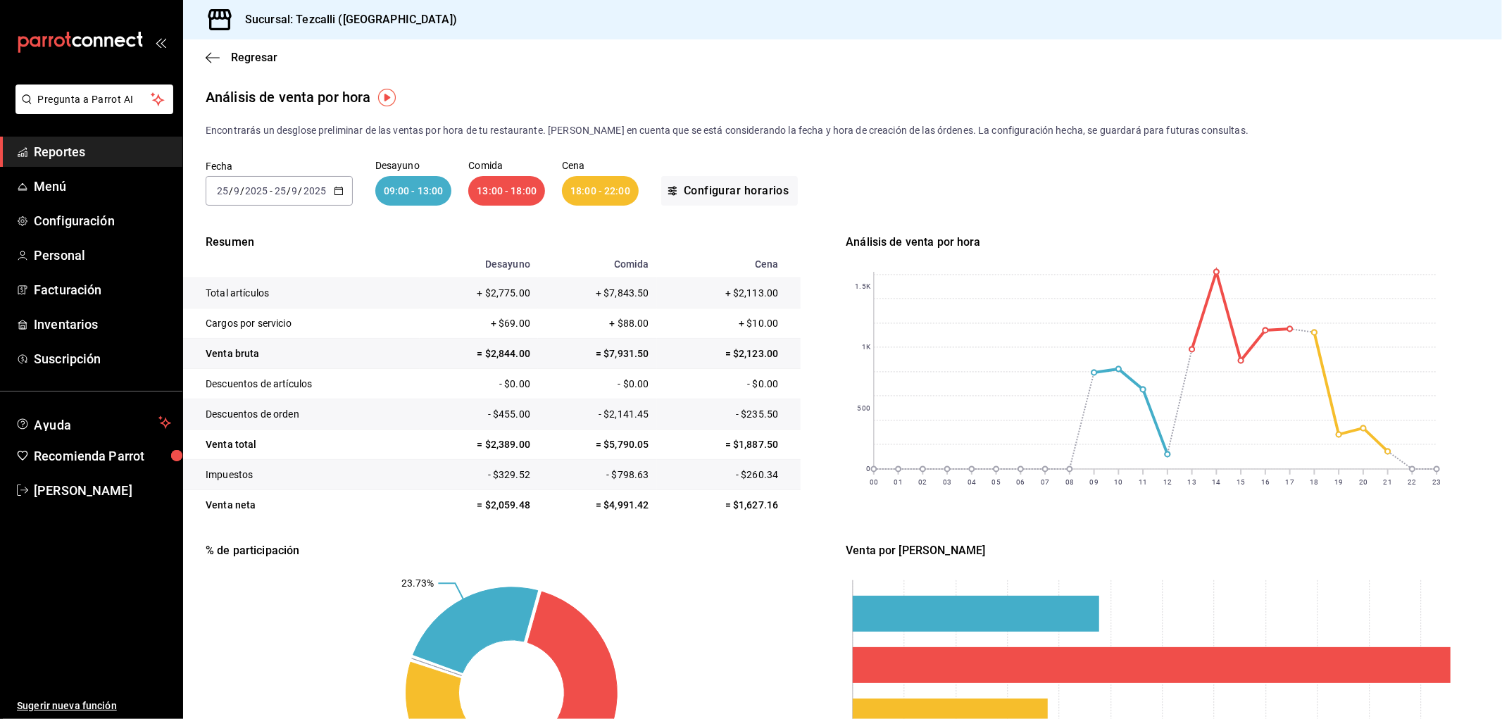
click at [306, 194] on input "2025" at bounding box center [315, 190] width 24 height 11
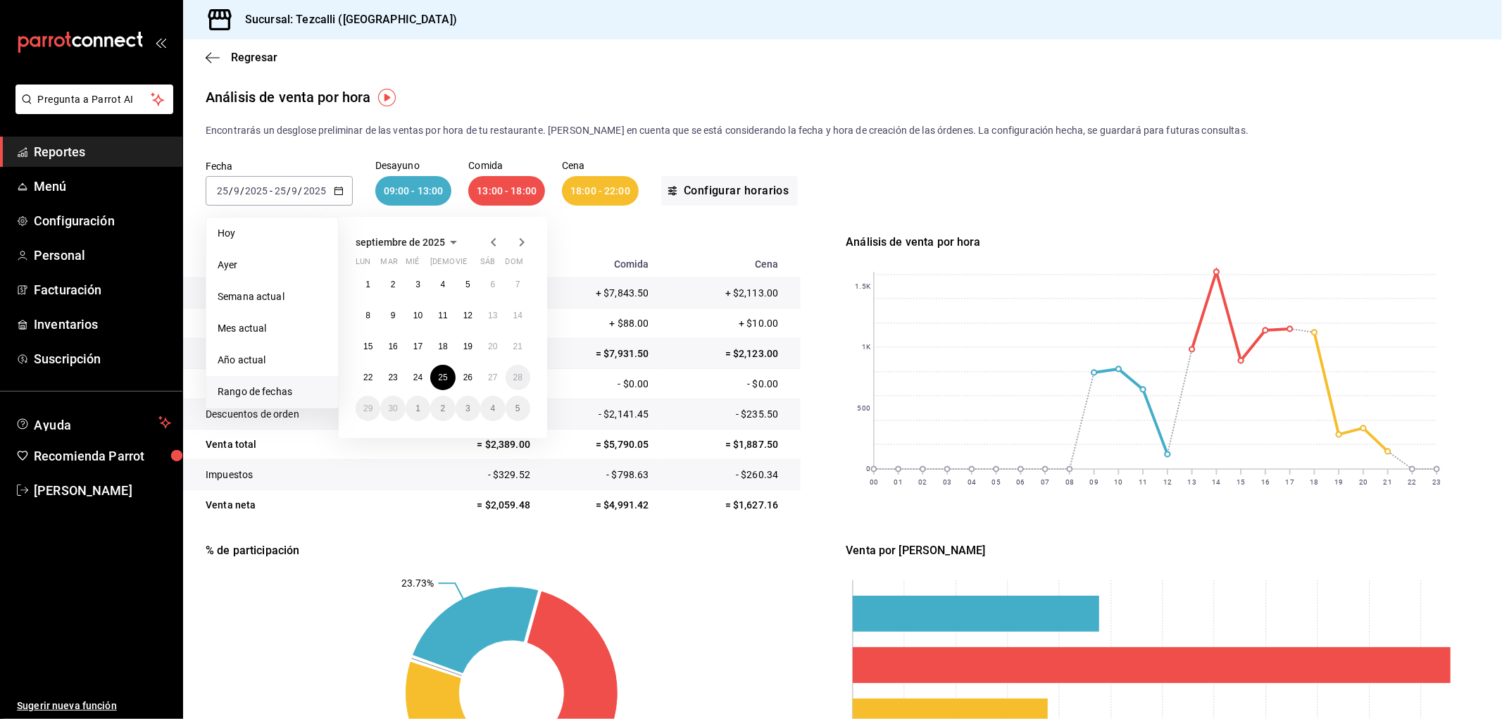
click at [823, 406] on div "Resumen Desayuno Comida Cena Total artículos + $2,775.00 + $7,843.50 + $2,113.0…" at bounding box center [843, 530] width 1274 height 593
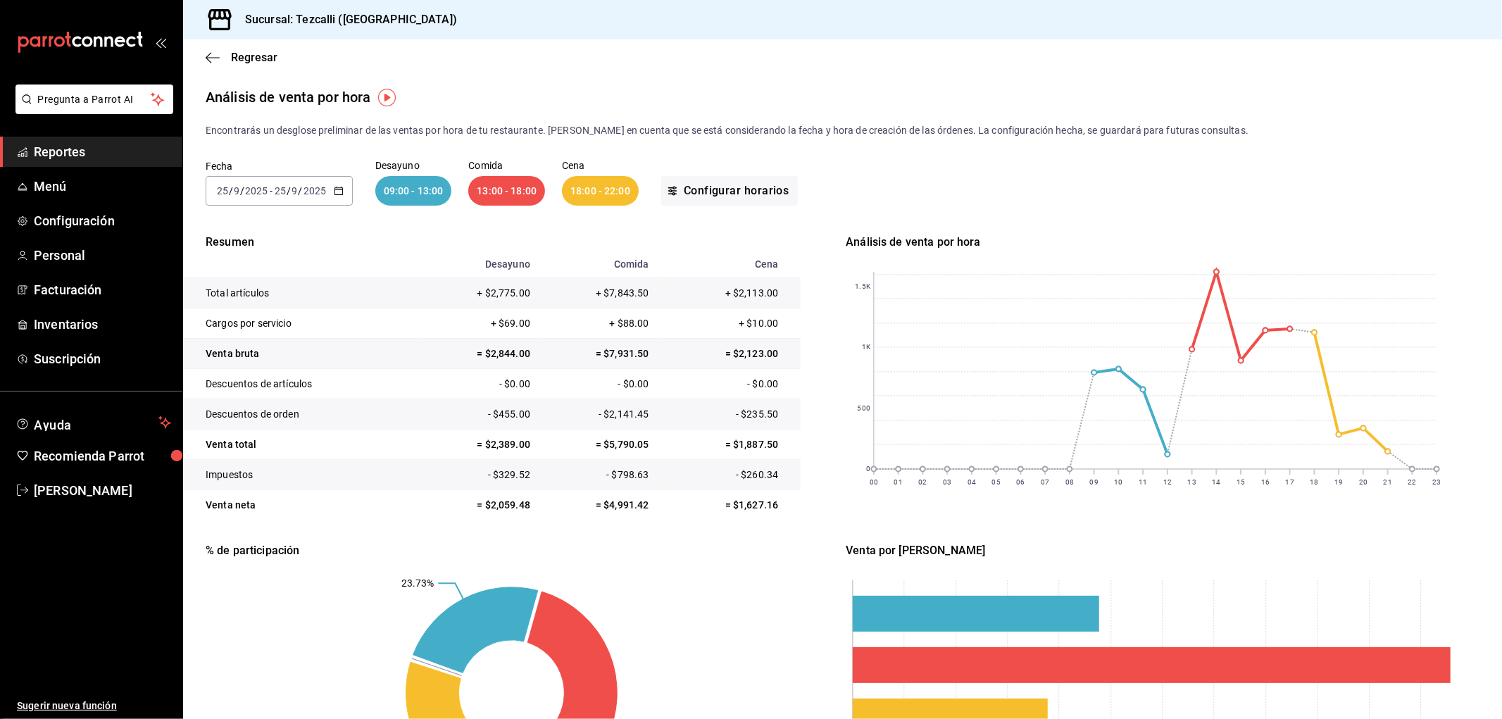
click at [111, 138] on link "Reportes" at bounding box center [91, 152] width 182 height 30
